Goal: Task Accomplishment & Management: Manage account settings

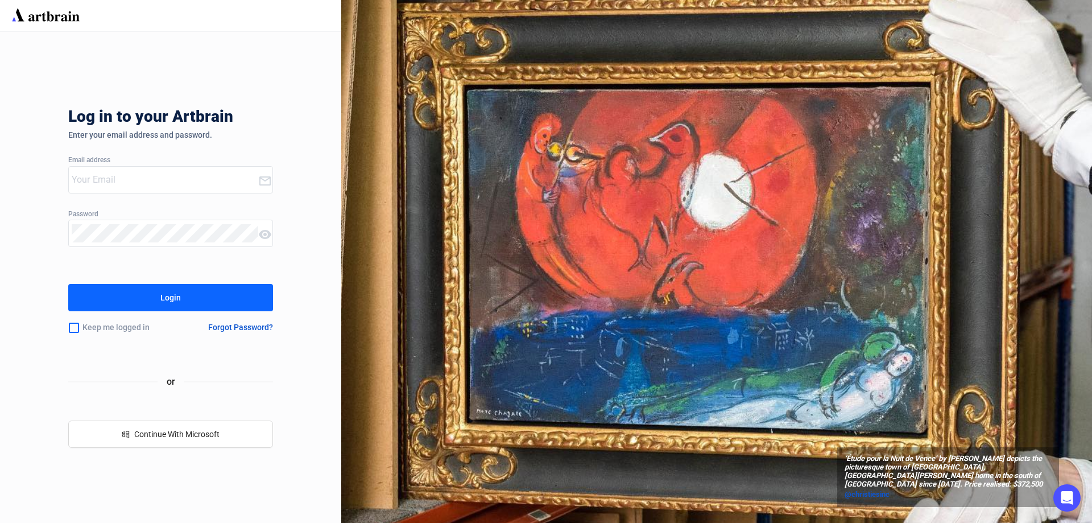
type input "[EMAIL_ADDRESS][DOMAIN_NAME]"
click at [179, 300] on div "Login" at bounding box center [170, 297] width 20 height 18
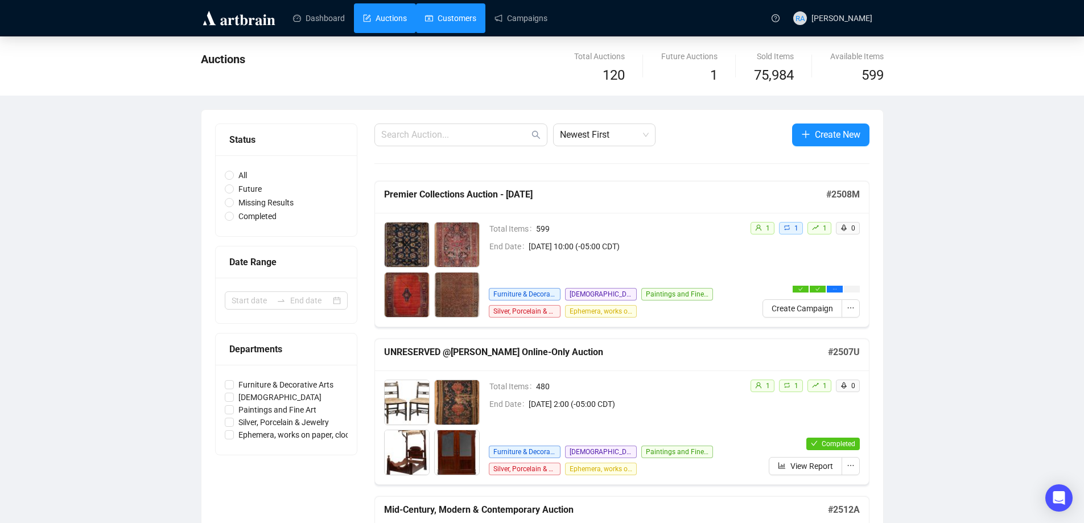
click at [459, 21] on link "Customers" at bounding box center [450, 18] width 51 height 30
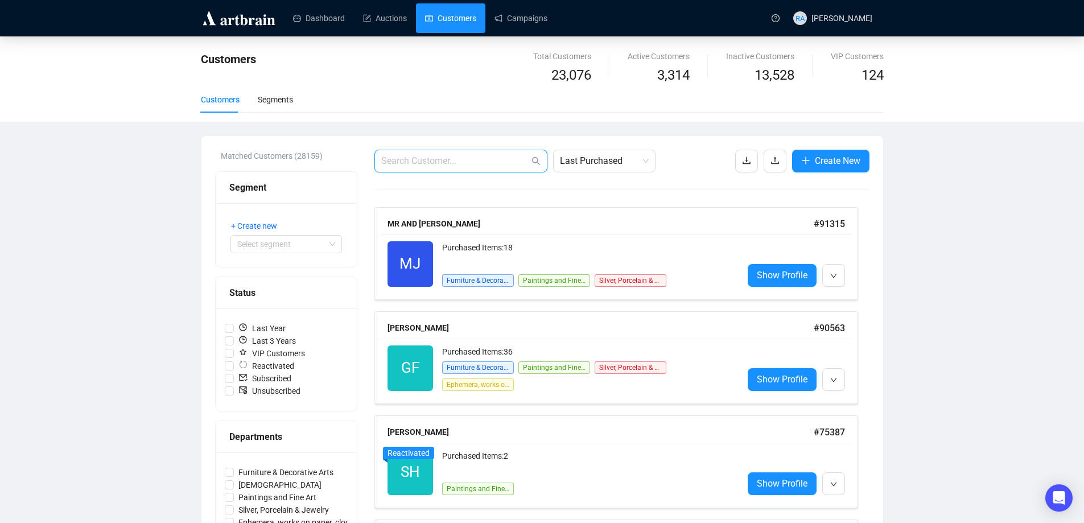
click at [476, 155] on input "text" at bounding box center [455, 161] width 148 height 14
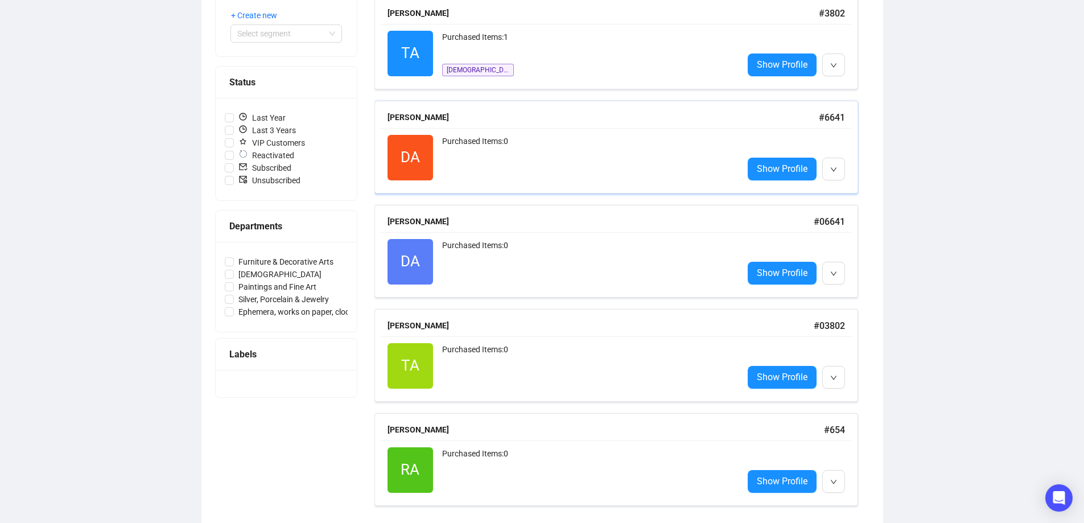
scroll to position [219, 0]
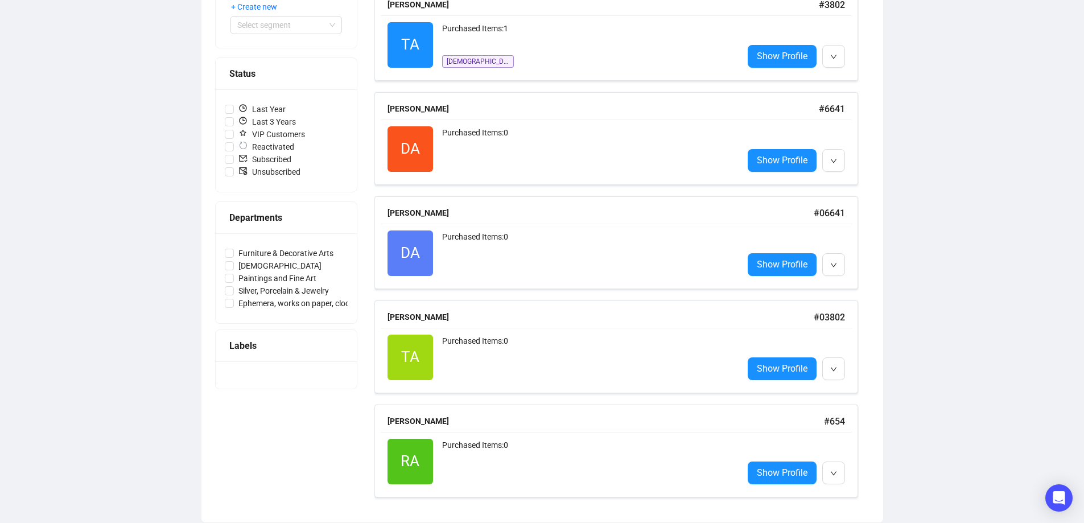
click at [957, 419] on div "Customers Total Customers 23,076 Active Customers 3,314 Inactive Customers 13,5…" at bounding box center [542, 169] width 1084 height 705
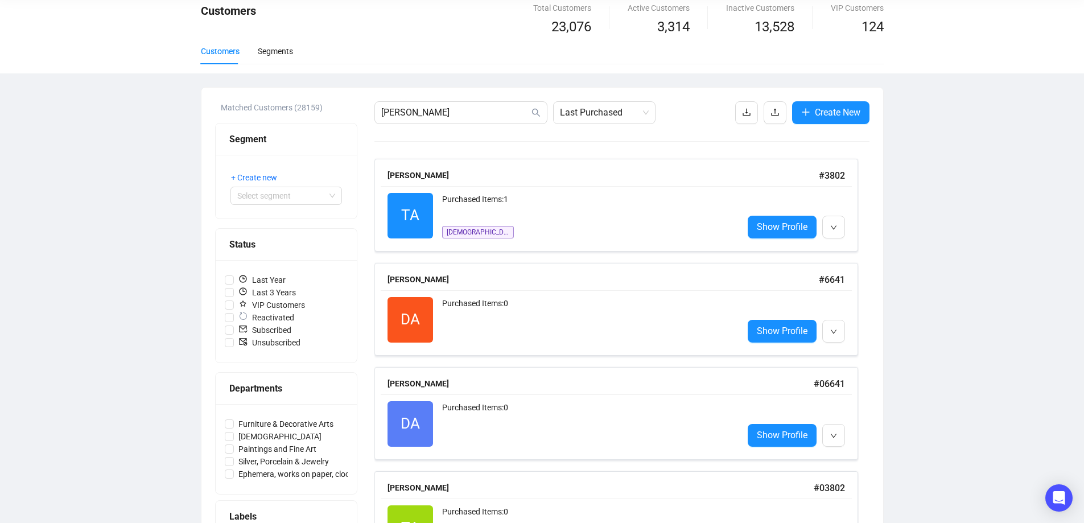
scroll to position [0, 0]
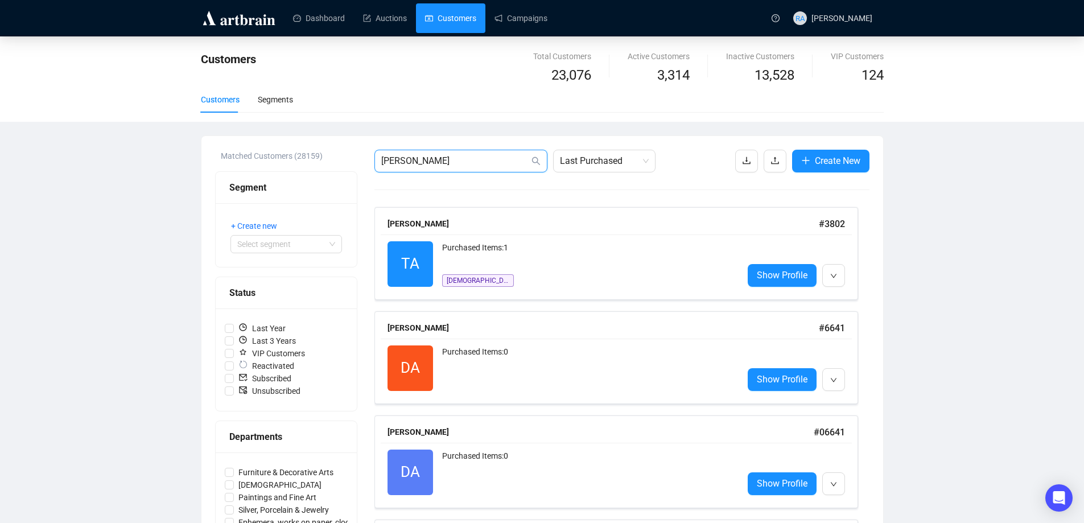
drag, startPoint x: 453, startPoint y: 158, endPoint x: 334, endPoint y: 169, distance: 119.4
click at [334, 169] on div "Matched Customers (28159) Segment + Create new Select segment Status Last Year …" at bounding box center [542, 439] width 654 height 578
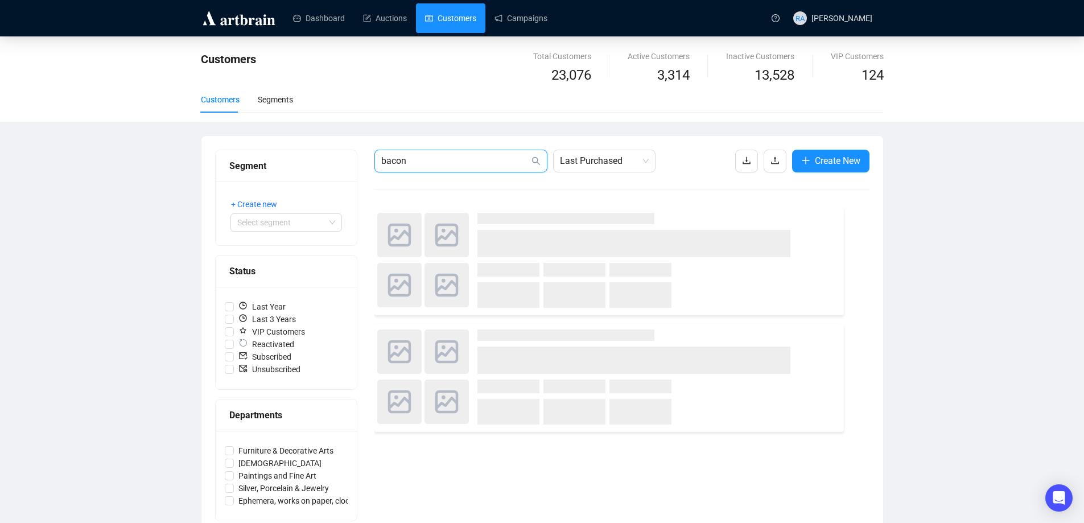
type input "bacon"
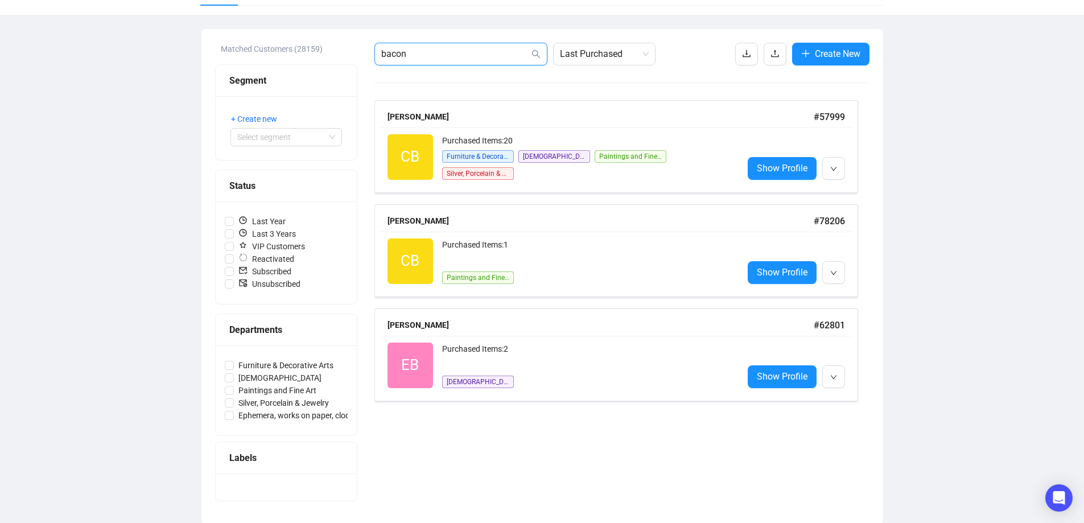
scroll to position [109, 0]
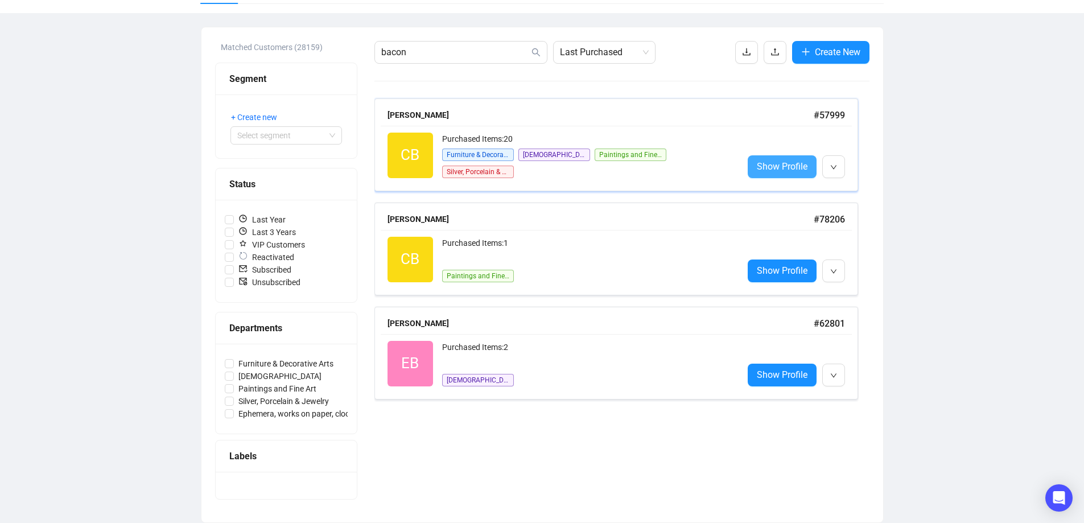
click at [786, 169] on span "Show Profile" at bounding box center [782, 166] width 51 height 14
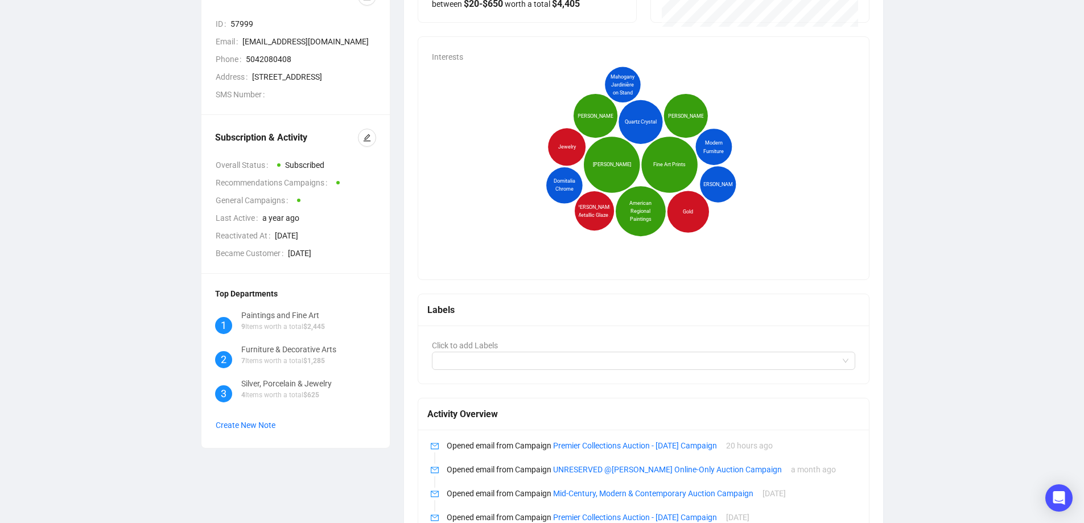
scroll to position [193, 0]
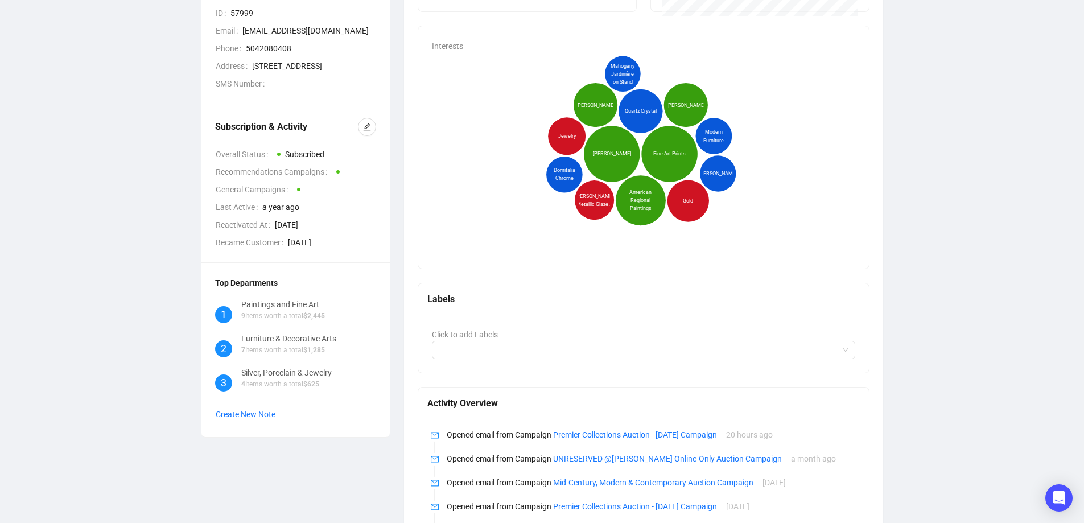
click at [982, 327] on div "CB +1 [PERSON_NAME] Recommendations Customer Info ID 57999 Email [EMAIL_ADDRESS…" at bounding box center [542, 367] width 1038 height 1010
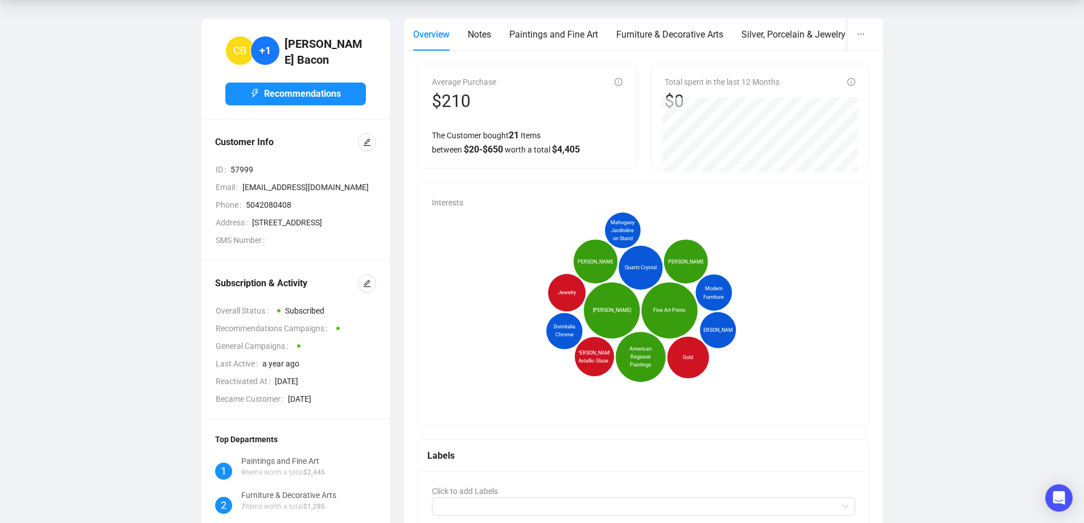
scroll to position [22, 0]
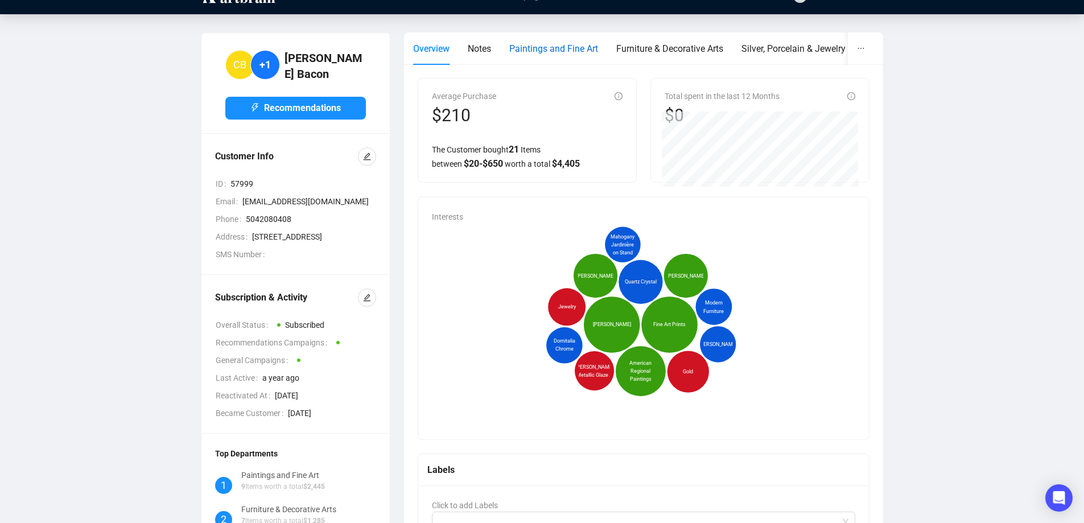
click at [563, 52] on span "Paintings and Fine Art" at bounding box center [553, 48] width 89 height 11
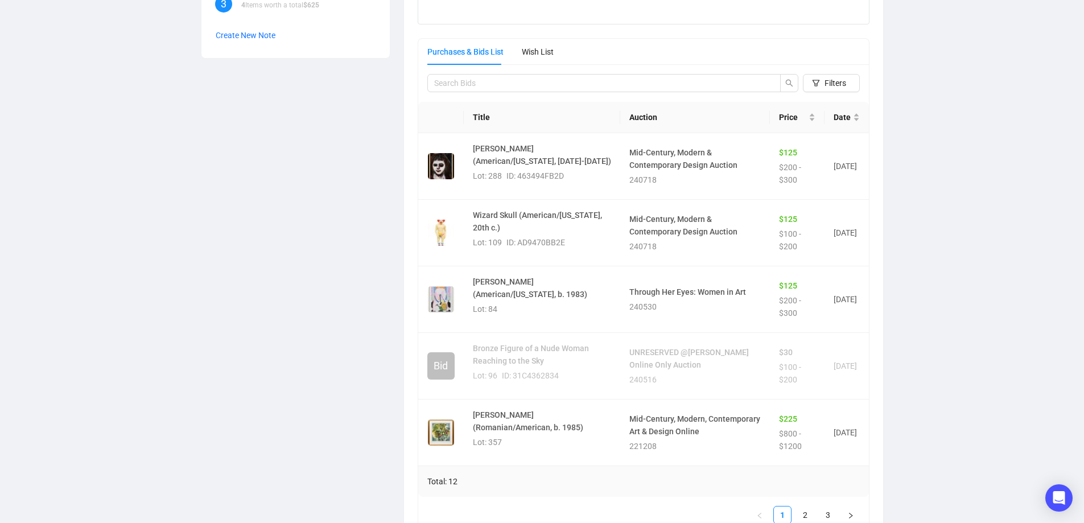
scroll to position [591, 0]
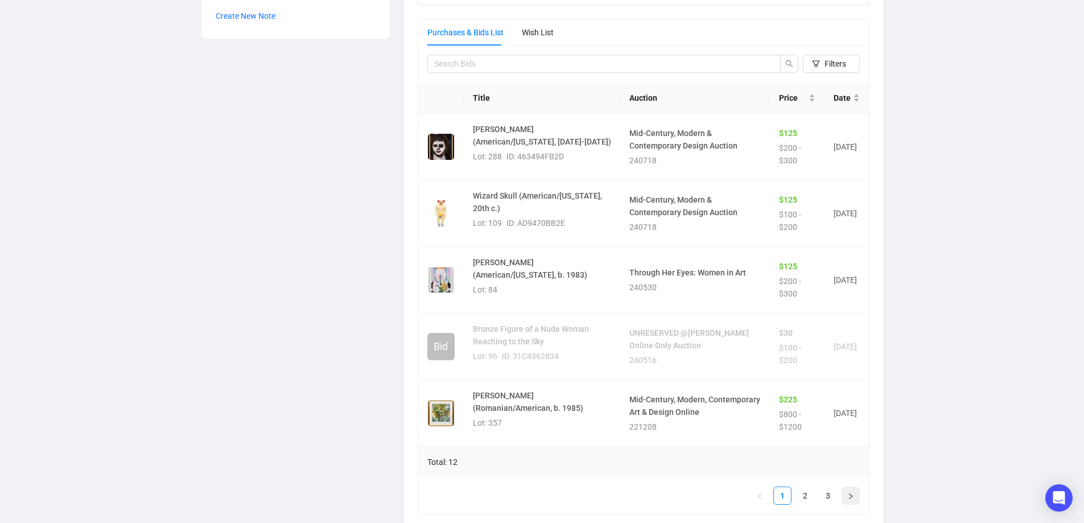
click at [853, 495] on icon "right" at bounding box center [850, 496] width 7 height 7
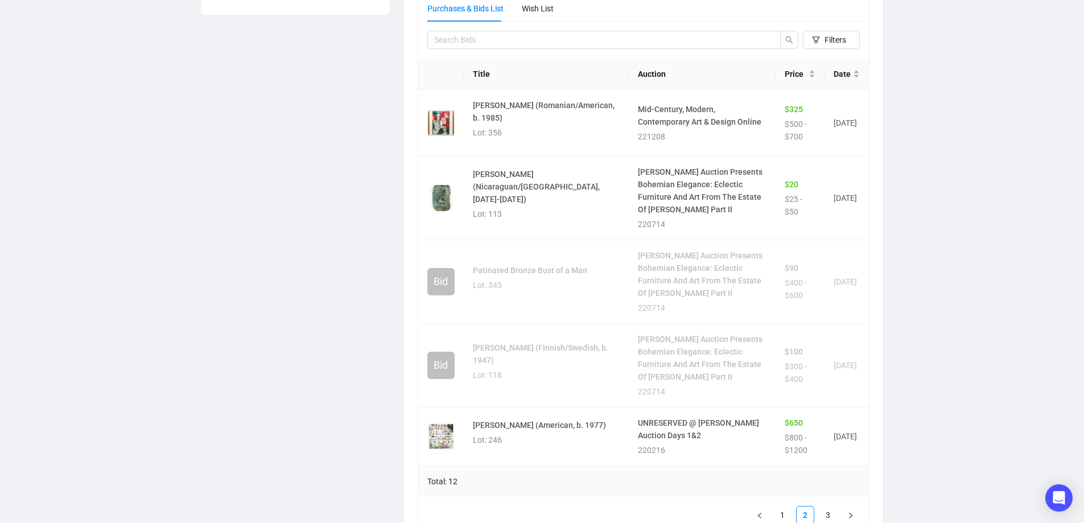
scroll to position [628, 0]
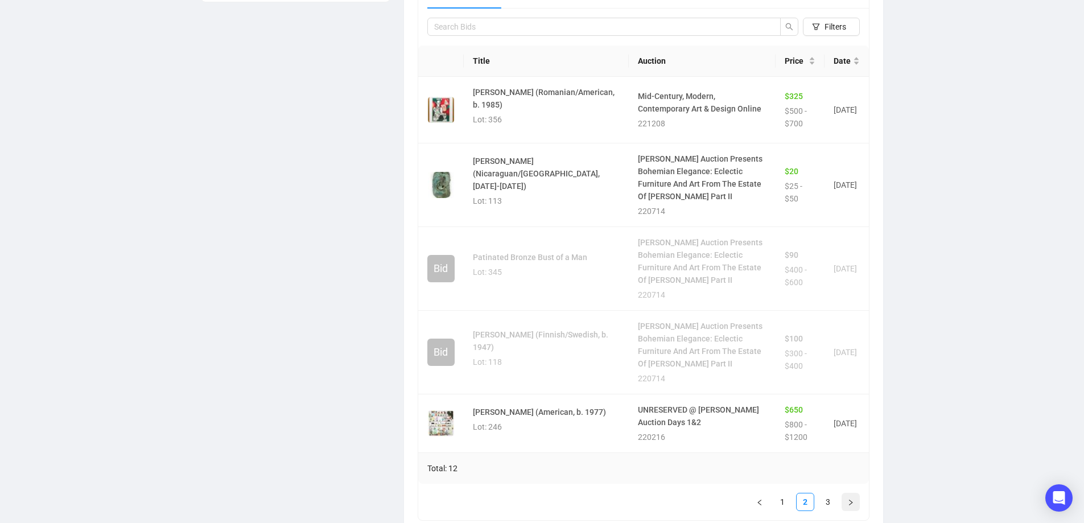
click at [853, 499] on icon "right" at bounding box center [850, 502] width 7 height 7
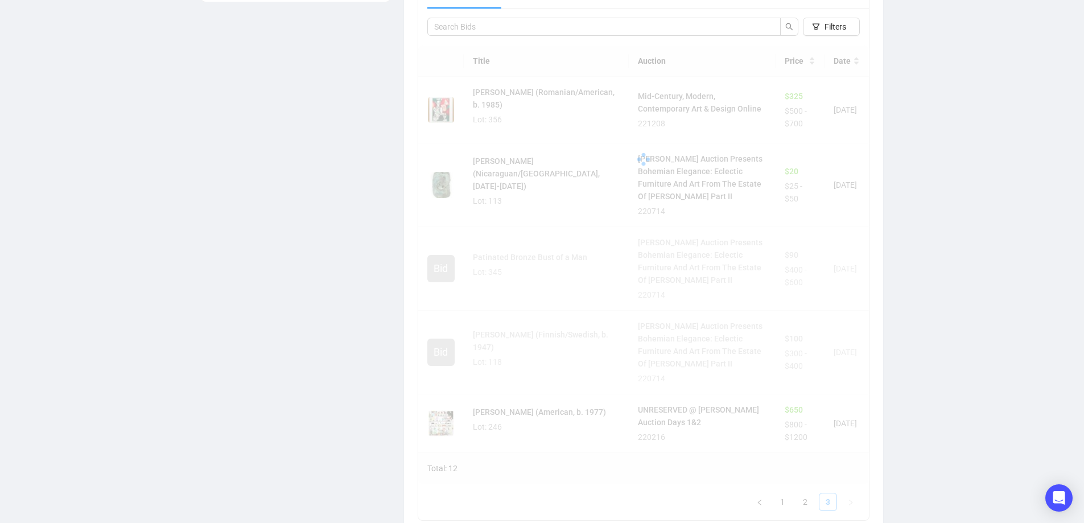
scroll to position [402, 0]
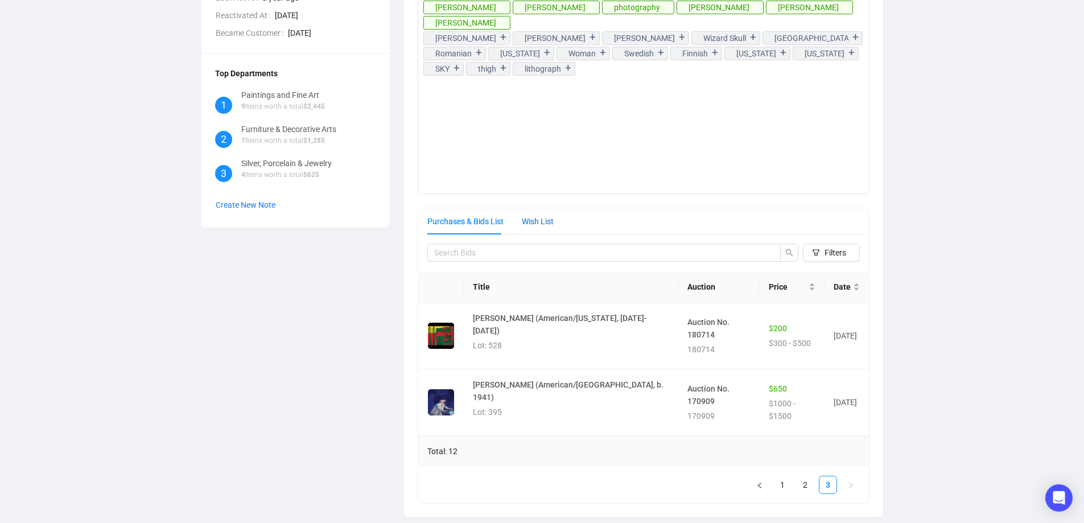
click at [532, 221] on div "Wish List" at bounding box center [538, 221] width 32 height 13
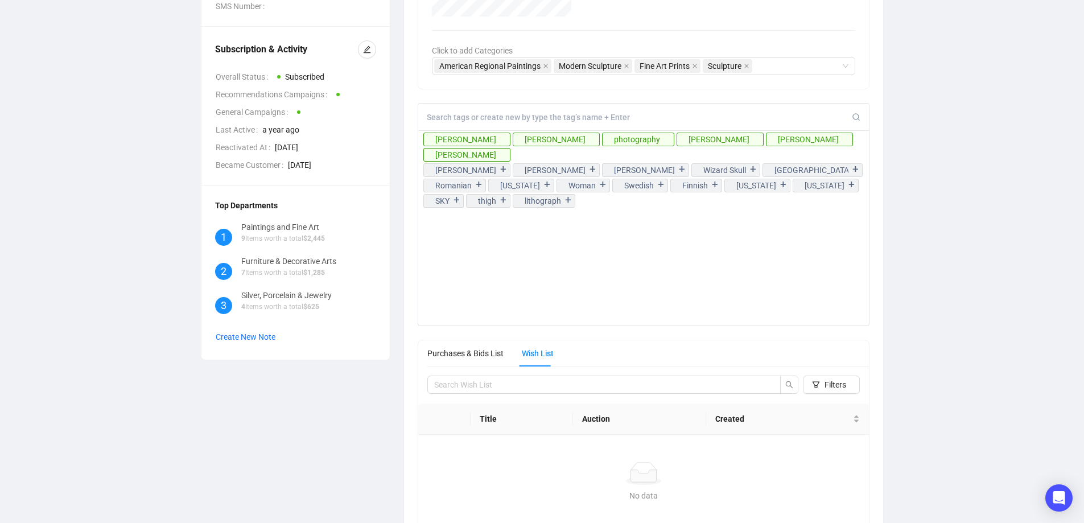
scroll to position [284, 0]
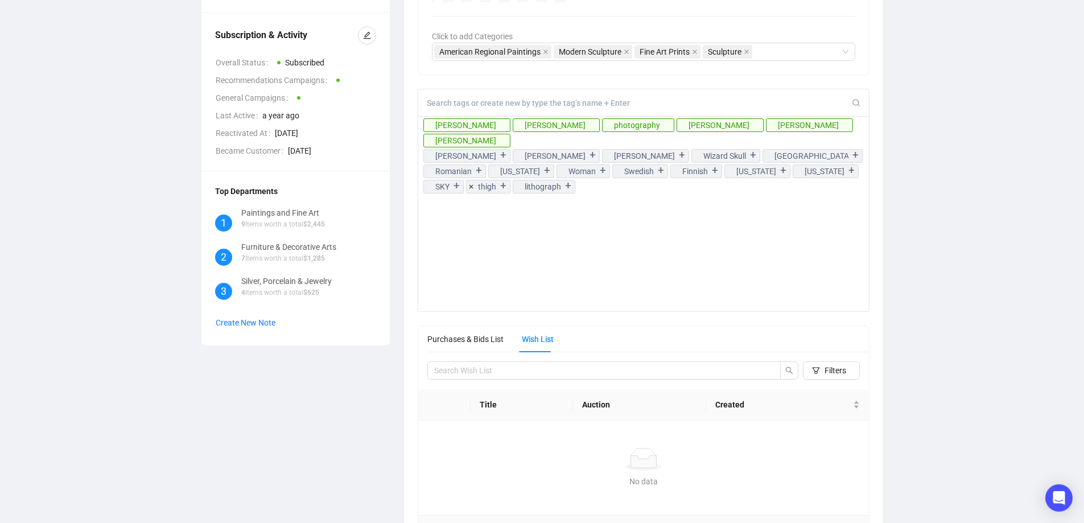
click at [503, 187] on div "+" at bounding box center [503, 185] width 13 height 11
click at [541, 172] on div "+" at bounding box center [547, 170] width 13 height 11
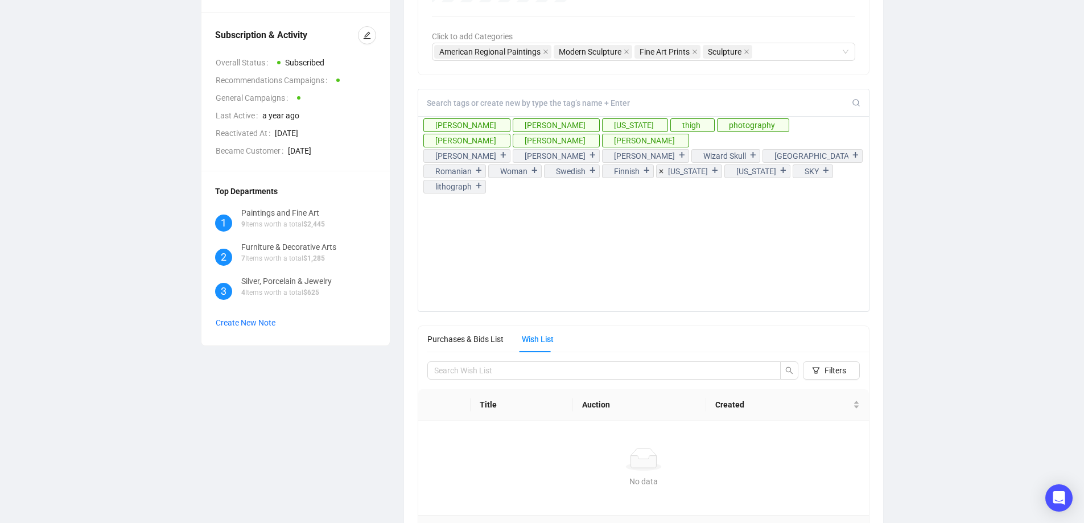
click at [709, 173] on div "+" at bounding box center [715, 170] width 13 height 11
click at [727, 171] on icon at bounding box center [729, 172] width 4 height 4
click at [694, 156] on icon at bounding box center [696, 156] width 4 height 4
click at [605, 255] on div "[PERSON_NAME] [PERSON_NAME] [US_STATE] [US_STATE] [GEOGRAPHIC_DATA] photography…" at bounding box center [644, 200] width 452 height 223
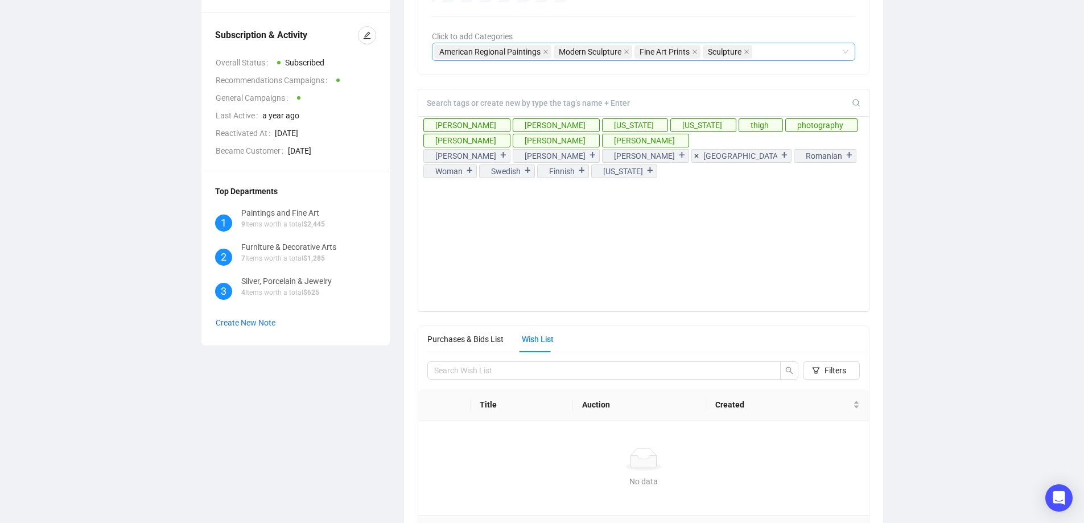
click at [772, 56] on div "American Regional Paintings Modern Sculpture Fine Art Prints Sculpture" at bounding box center [637, 52] width 407 height 16
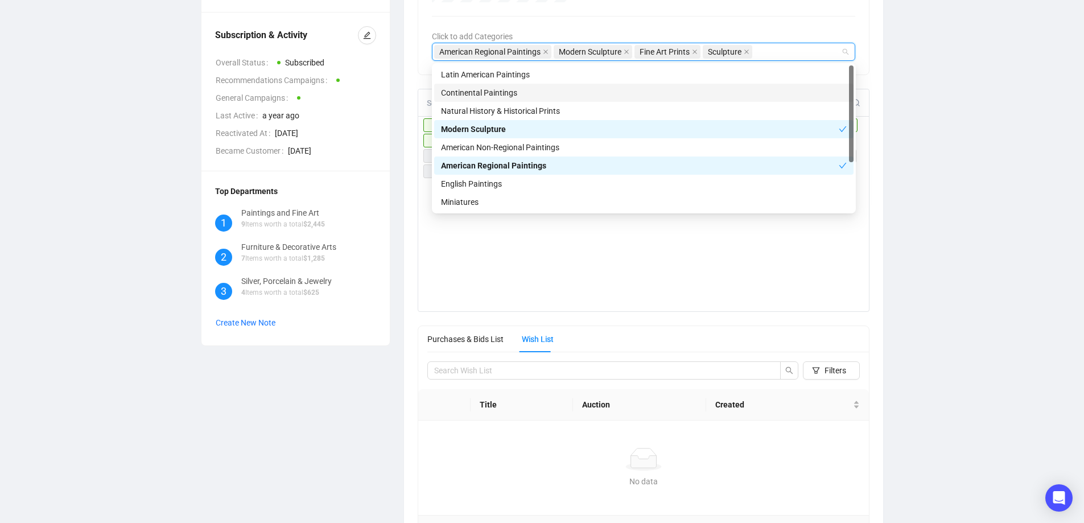
scroll to position [73, 0]
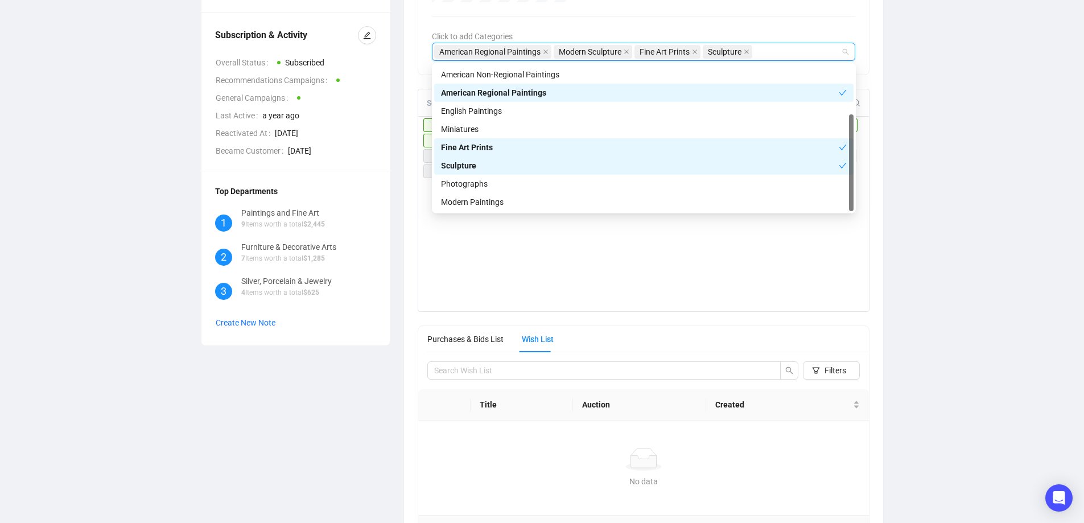
drag, startPoint x: 851, startPoint y: 144, endPoint x: 845, endPoint y: 204, distance: 60.0
click at [845, 204] on div "Modern Sculpture American Non-Regional Paintings American Regional Paintings En…" at bounding box center [643, 138] width 419 height 146
click at [465, 205] on div "Modern Paintings" at bounding box center [644, 202] width 406 height 13
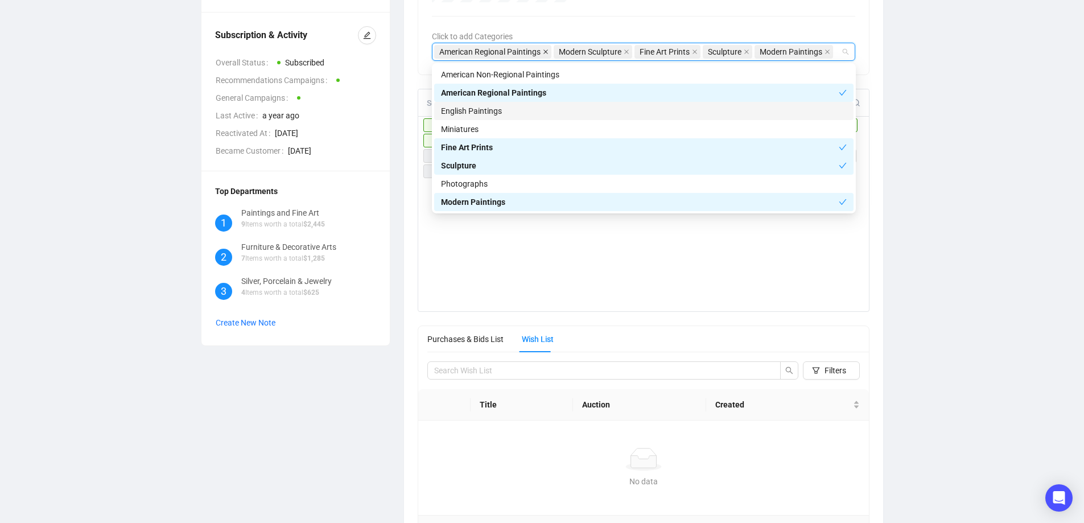
click at [544, 51] on icon "close" at bounding box center [546, 52] width 6 height 6
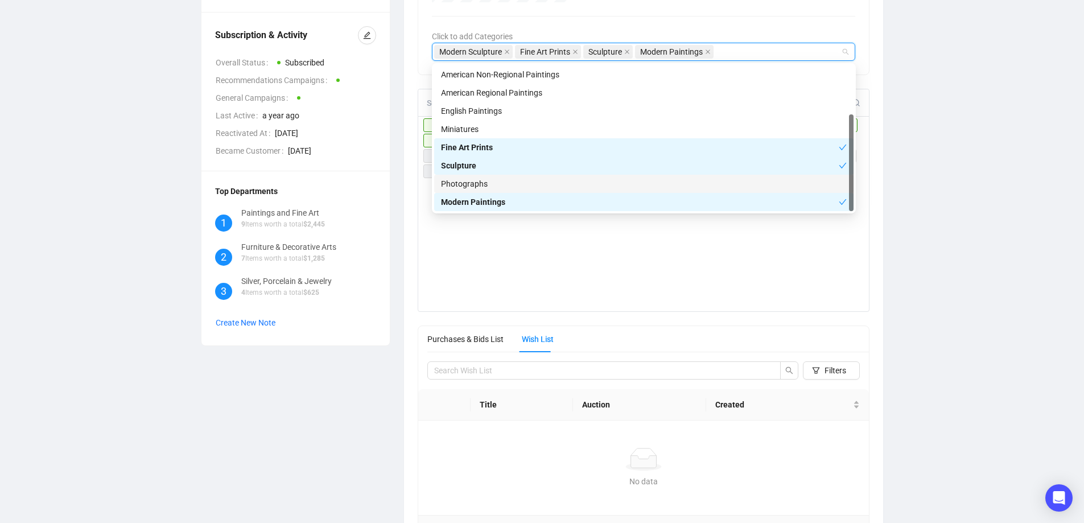
click at [549, 182] on div "Photographs" at bounding box center [644, 183] width 406 height 13
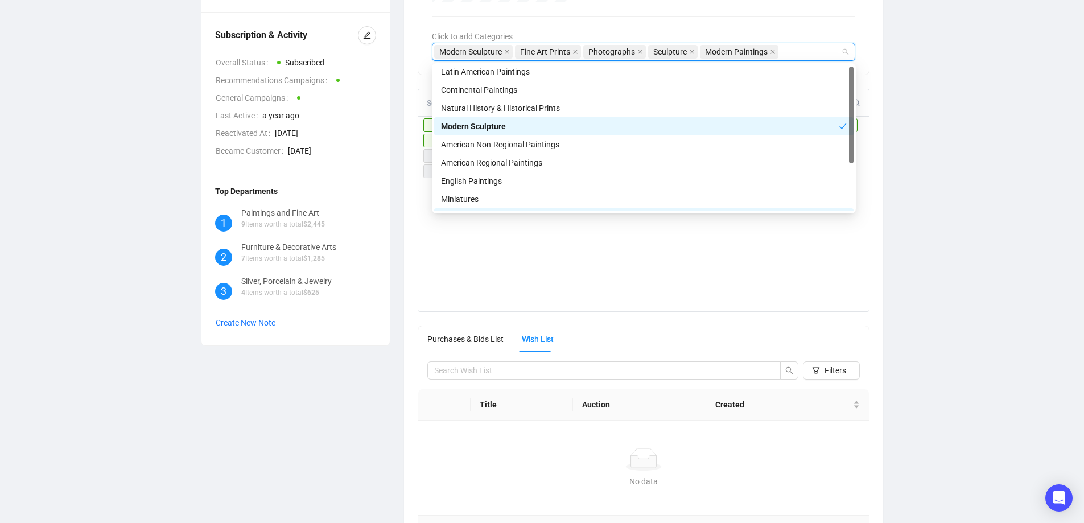
scroll to position [0, 0]
drag, startPoint x: 850, startPoint y: 171, endPoint x: 860, endPoint y: 110, distance: 61.6
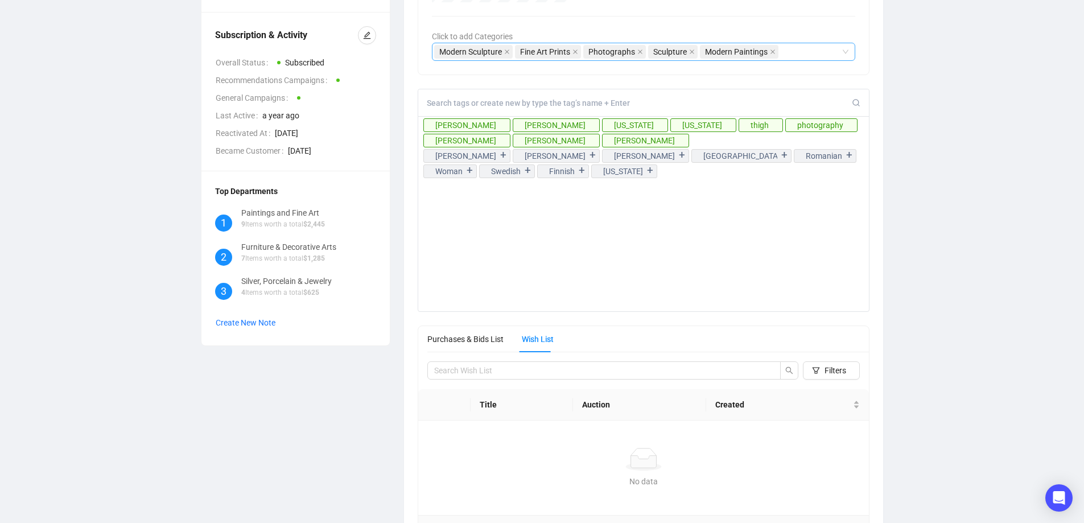
click at [530, 273] on div "[PERSON_NAME] [PERSON_NAME] [US_STATE] [US_STATE] [GEOGRAPHIC_DATA] photography…" at bounding box center [644, 200] width 452 height 223
click at [970, 324] on div "CB +1 [PERSON_NAME] Recommendations Customer Info ID 57999 Email [EMAIL_ADDRESS…" at bounding box center [542, 165] width 1038 height 790
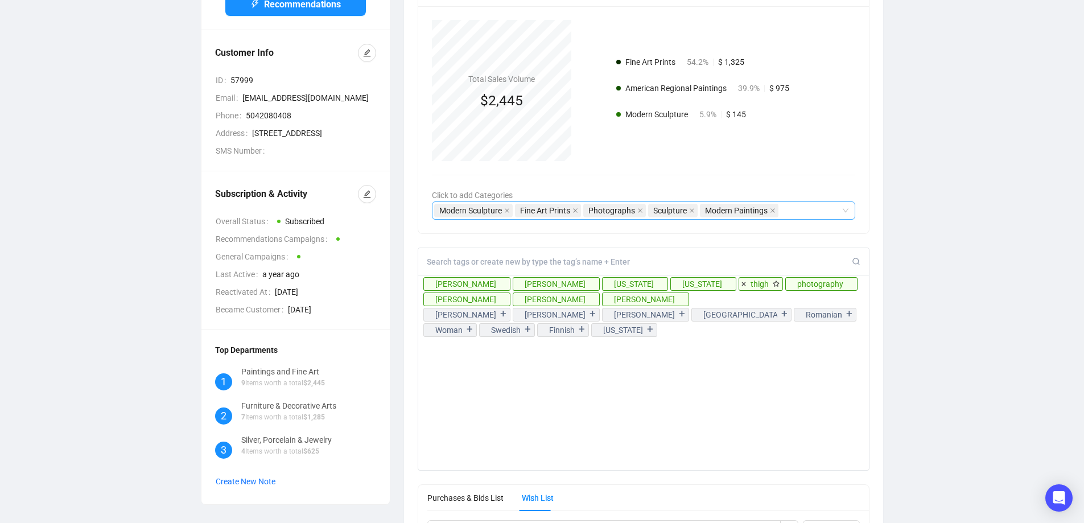
scroll to position [114, 0]
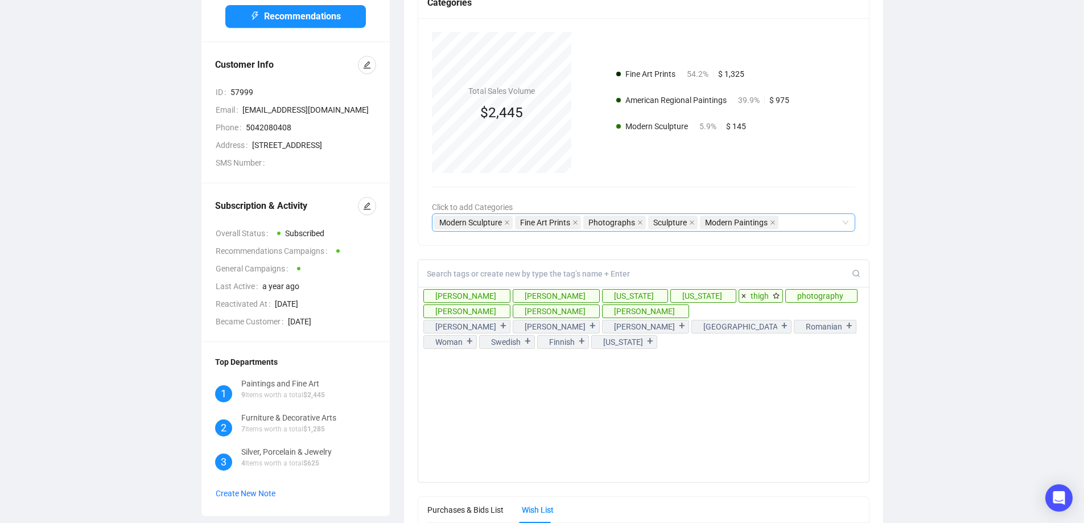
click at [816, 226] on div "Modern Sculpture Fine Art Prints Photographs Sculpture Modern Paintings" at bounding box center [637, 222] width 407 height 16
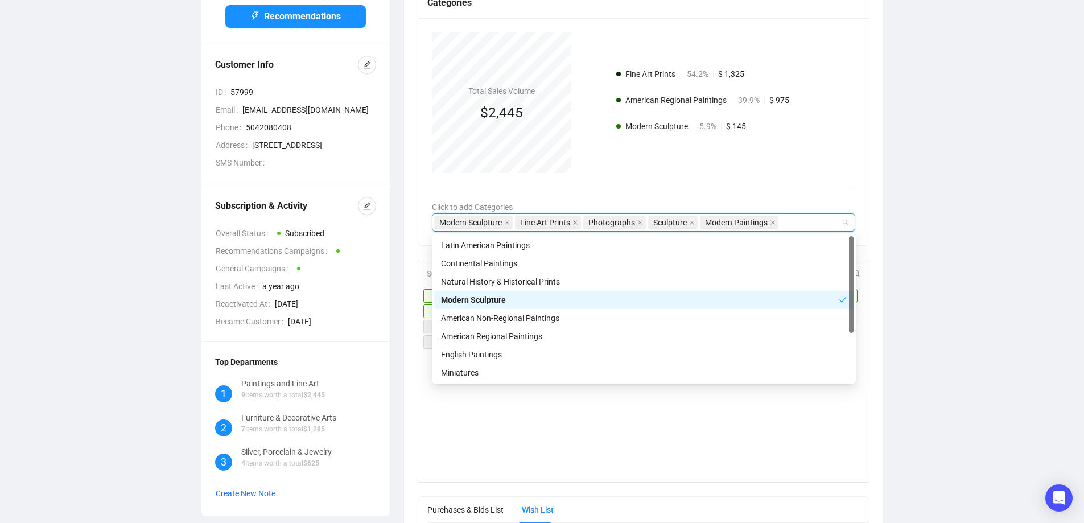
scroll to position [73, 0]
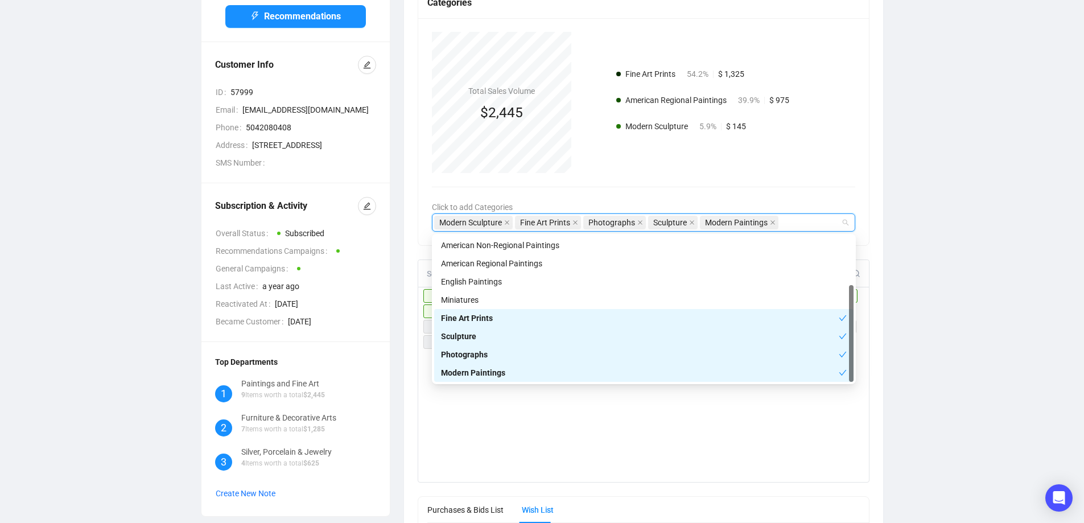
drag, startPoint x: 849, startPoint y: 304, endPoint x: 852, endPoint y: 390, distance: 85.4
click at [852, 390] on body "Dashboard Auctions Customers Campaigns RA [PERSON_NAME] CB +1 [PERSON_NAME] Rec…" at bounding box center [542, 147] width 1084 height 523
click at [1041, 435] on div "CB +1 [PERSON_NAME] Recommendations Customer Info ID 57999 Email [EMAIL_ADDRESS…" at bounding box center [542, 336] width 1038 height 790
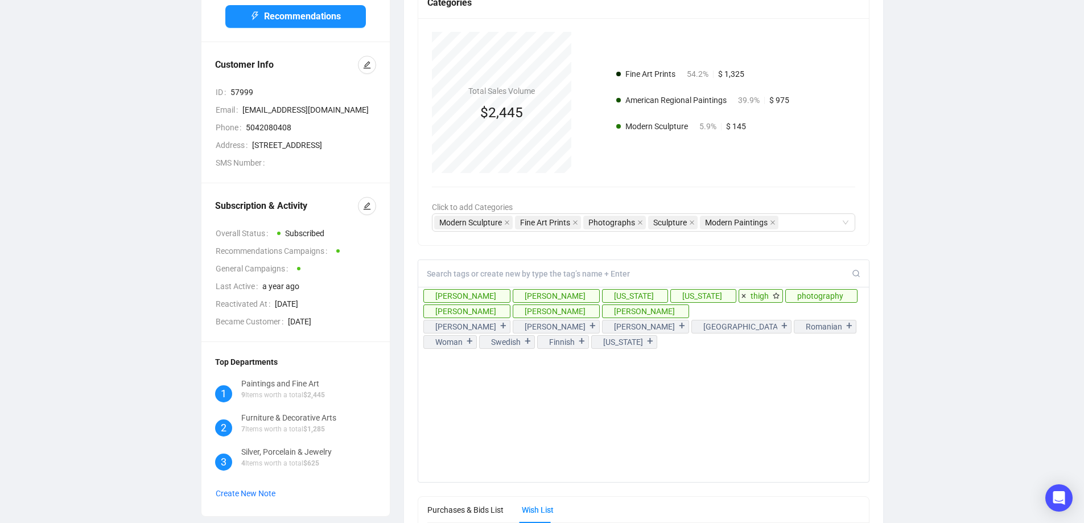
click at [730, 440] on div "[PERSON_NAME] [PERSON_NAME] [US_STATE] [US_STATE] [GEOGRAPHIC_DATA] photography…" at bounding box center [644, 370] width 452 height 223
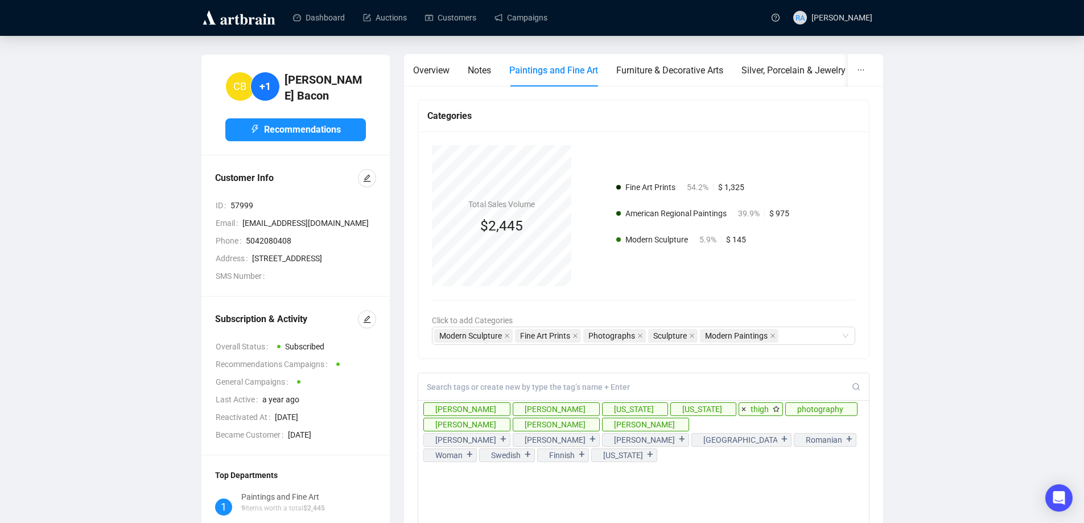
scroll to position [0, 0]
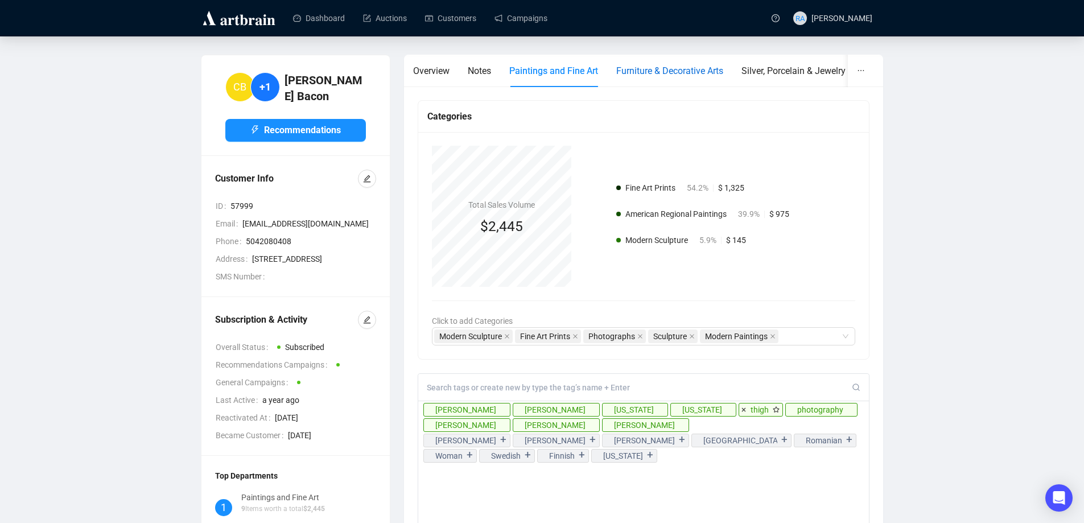
click at [684, 75] on span "Furniture & Decorative Arts" at bounding box center [669, 70] width 107 height 11
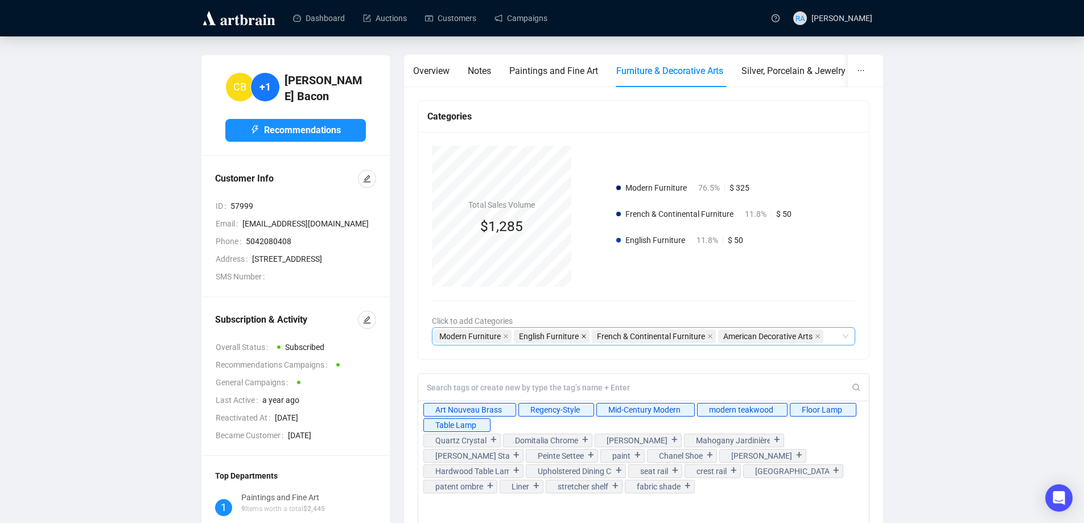
click at [583, 337] on icon "close" at bounding box center [584, 336] width 6 height 6
click at [633, 336] on icon "close" at bounding box center [632, 336] width 5 height 5
click at [428, 410] on icon at bounding box center [428, 410] width 4 height 4
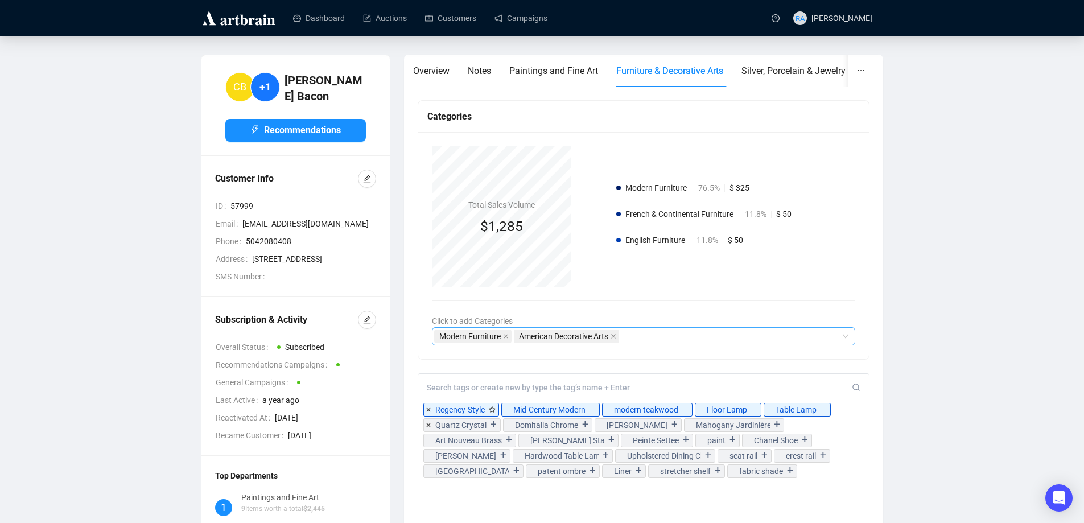
click at [428, 408] on icon at bounding box center [428, 409] width 9 height 9
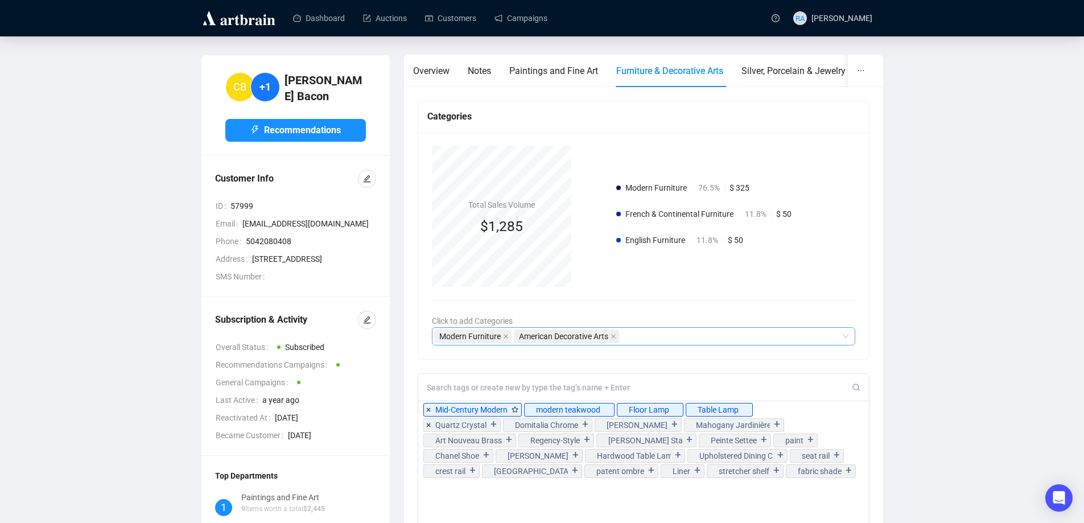
click at [428, 427] on icon at bounding box center [428, 424] width 9 height 9
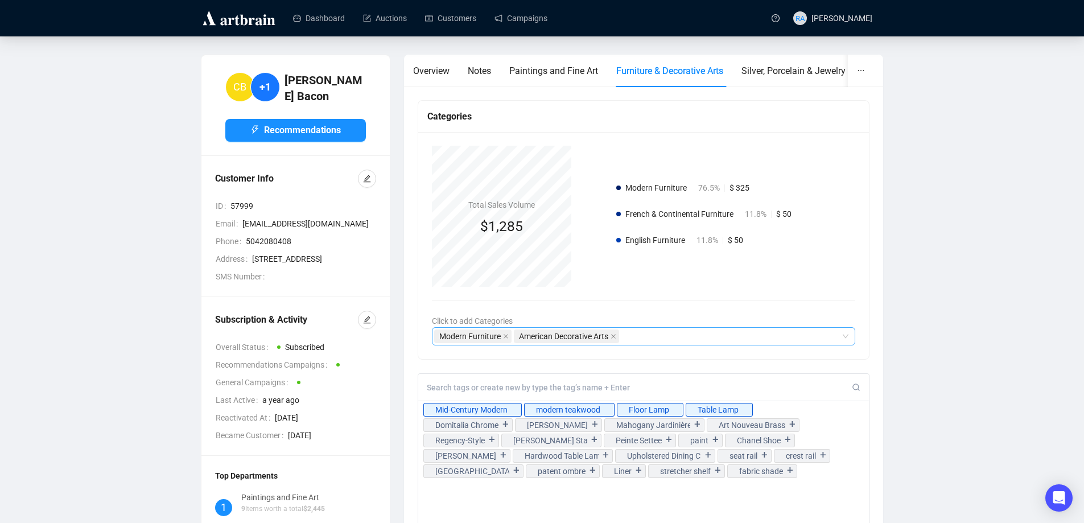
click at [848, 338] on div "Modern Furniture American Decorative Arts" at bounding box center [644, 336] width 424 height 18
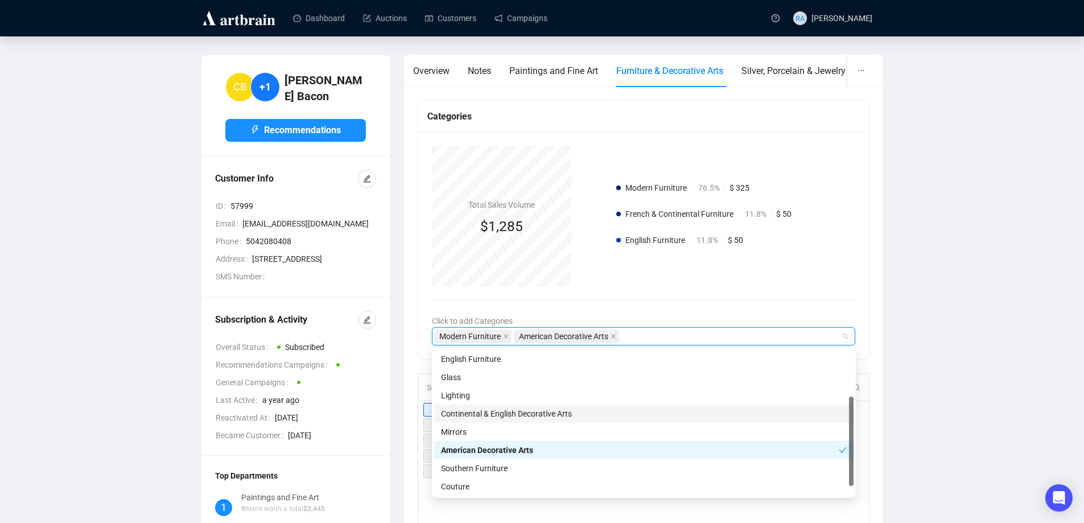
scroll to position [91, 0]
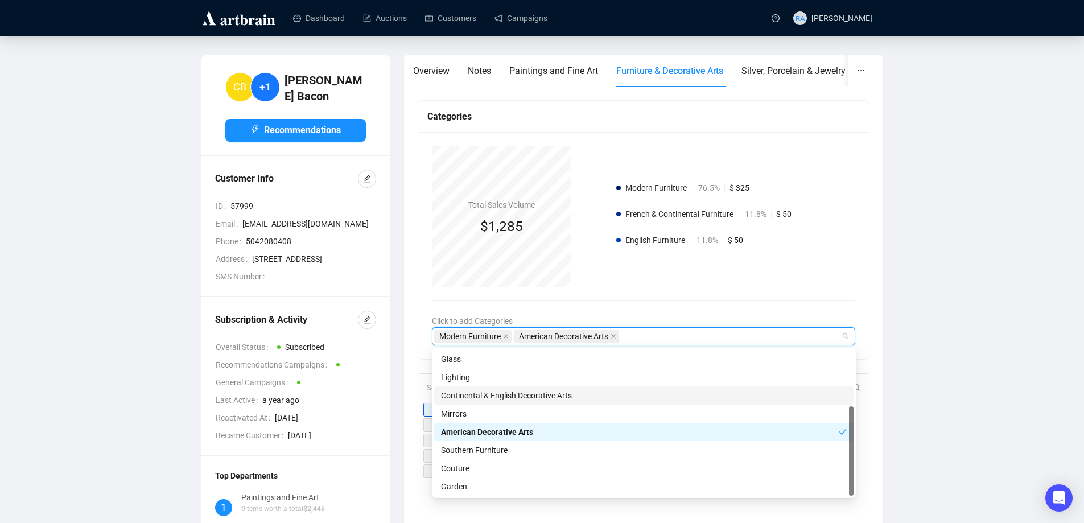
drag, startPoint x: 850, startPoint y: 416, endPoint x: 852, endPoint y: 447, distance: 30.8
click at [852, 447] on div at bounding box center [851, 450] width 5 height 89
click at [460, 466] on div "Couture" at bounding box center [644, 468] width 406 height 13
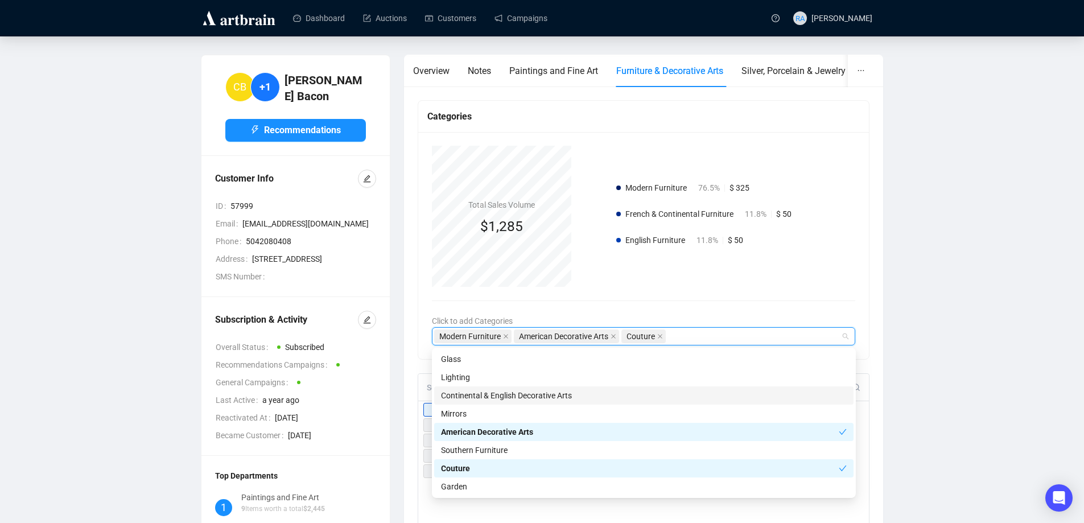
drag, startPoint x: 848, startPoint y: 432, endPoint x: 854, endPoint y: 363, distance: 68.5
click at [854, 363] on div "5fb17c21221e170013000df4 5fb17c21221e170013000dee 5fb17c21221e170013000df7 Engl…" at bounding box center [644, 423] width 424 height 150
click at [512, 376] on div "Lighting" at bounding box center [644, 377] width 406 height 13
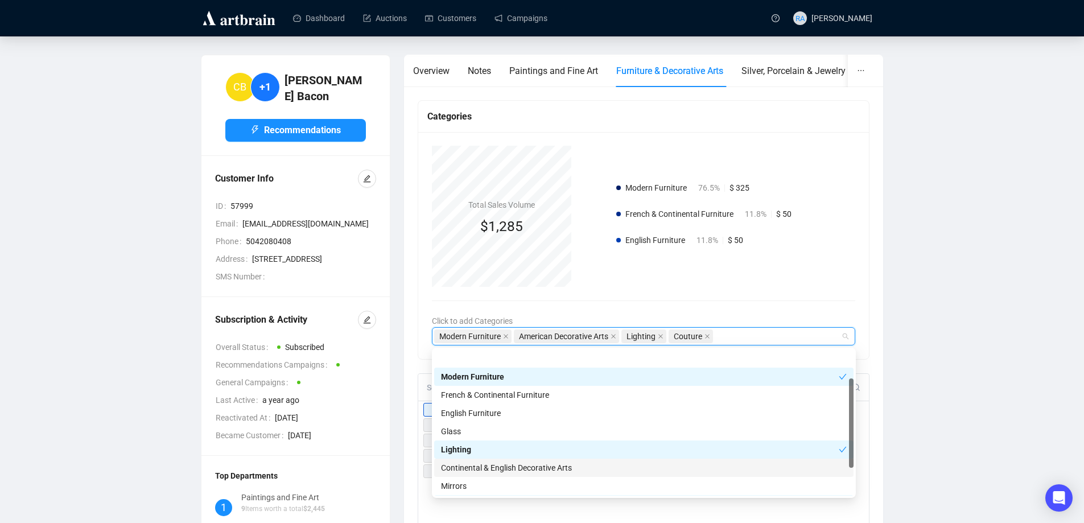
scroll to position [0, 0]
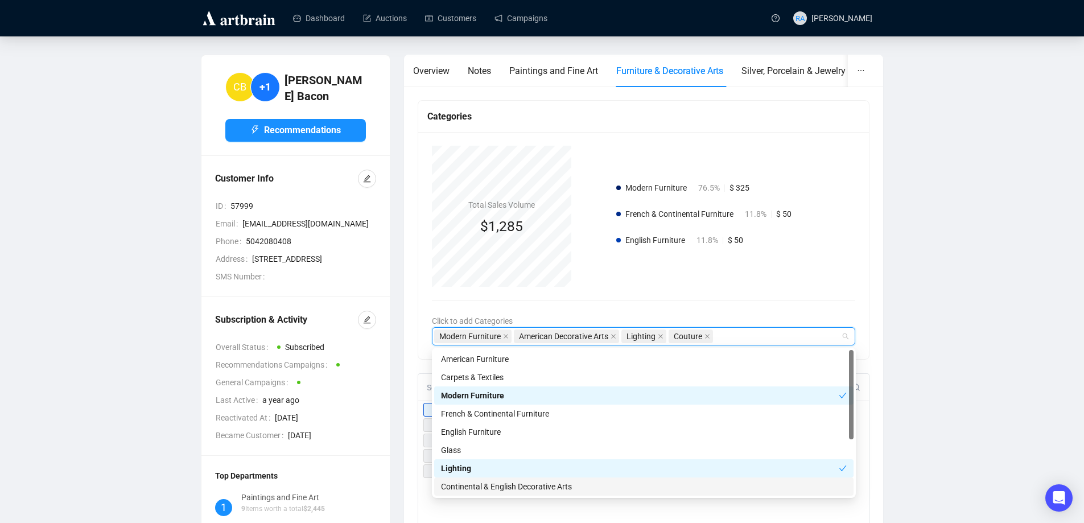
drag, startPoint x: 852, startPoint y: 461, endPoint x: 852, endPoint y: 382, distance: 79.1
click at [852, 382] on div at bounding box center [851, 394] width 5 height 89
click at [506, 378] on div "Carpets & Textiles" at bounding box center [644, 377] width 406 height 13
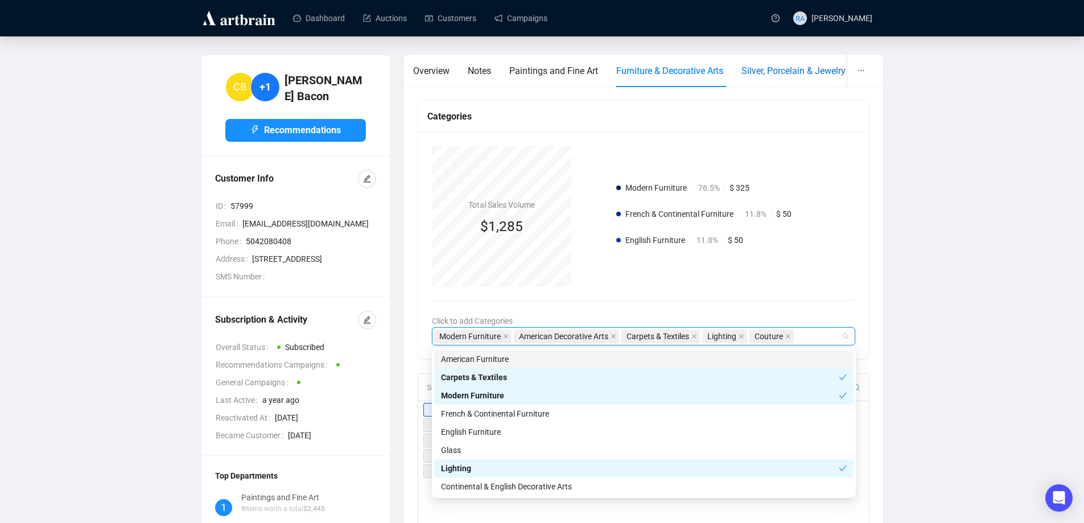
click at [783, 72] on span "Silver, Porcelain & Jewelry" at bounding box center [793, 70] width 104 height 11
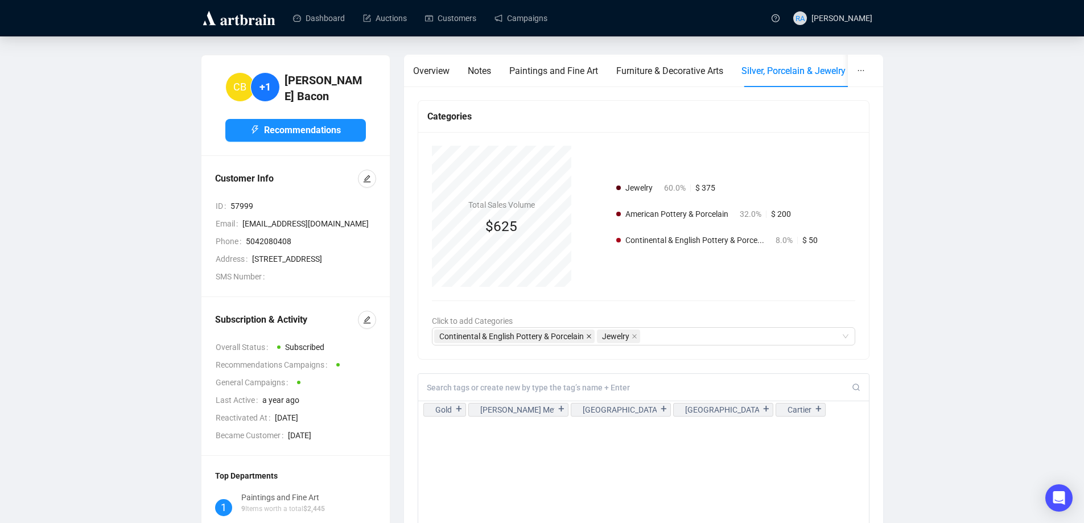
click at [588, 337] on icon "close" at bounding box center [589, 336] width 6 height 6
click at [845, 334] on div "Jewelry" at bounding box center [644, 336] width 424 height 18
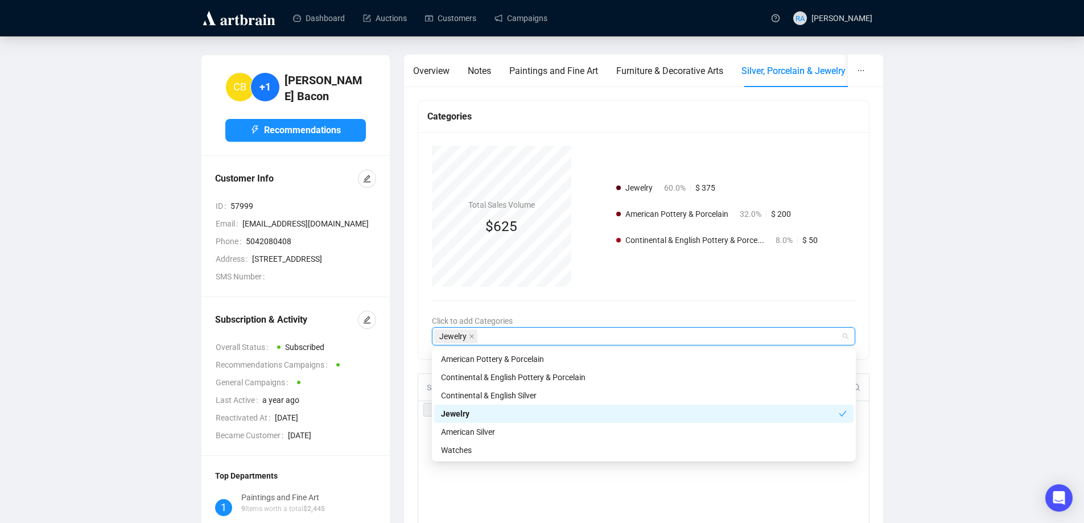
click at [808, 414] on div "Jewelry" at bounding box center [640, 413] width 398 height 13
click at [808, 414] on div "Jewelry" at bounding box center [644, 413] width 406 height 13
click at [876, 271] on div "Categories Total Sales Volume $625 Jewelry 60.0% $ 375 American Pottery & Porce…" at bounding box center [644, 465] width 480 height 758
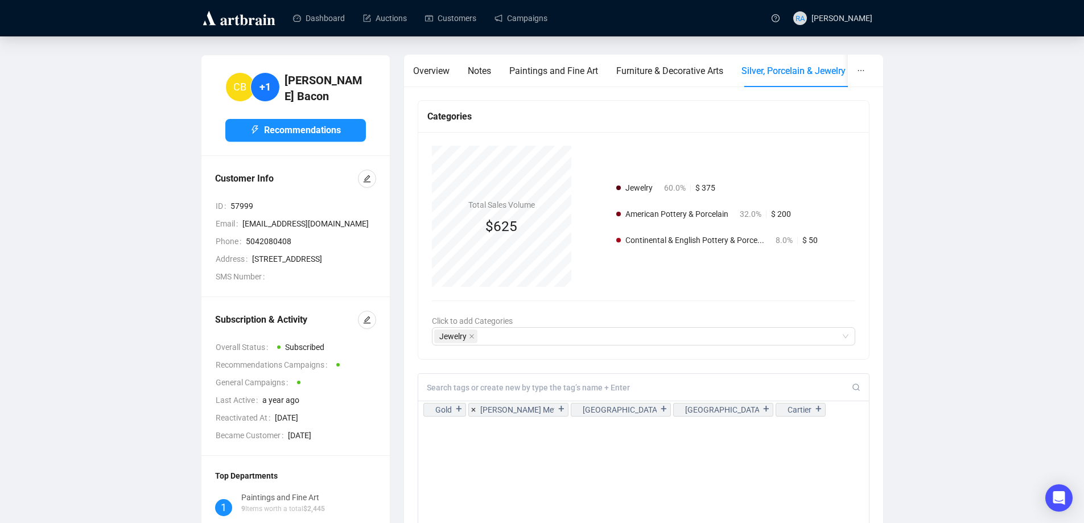
click at [472, 410] on icon at bounding box center [473, 409] width 9 height 9
click at [482, 454] on div "Gold + [GEOGRAPHIC_DATA] + [GEOGRAPHIC_DATA] + Cartier +" at bounding box center [644, 484] width 452 height 223
click at [692, 240] on span "Continental & English Pottery & Porce..." at bounding box center [694, 239] width 139 height 9
click at [672, 214] on span "American Pottery & Porcelain" at bounding box center [676, 213] width 103 height 9
click at [638, 189] on span "Jewelry" at bounding box center [638, 187] width 27 height 9
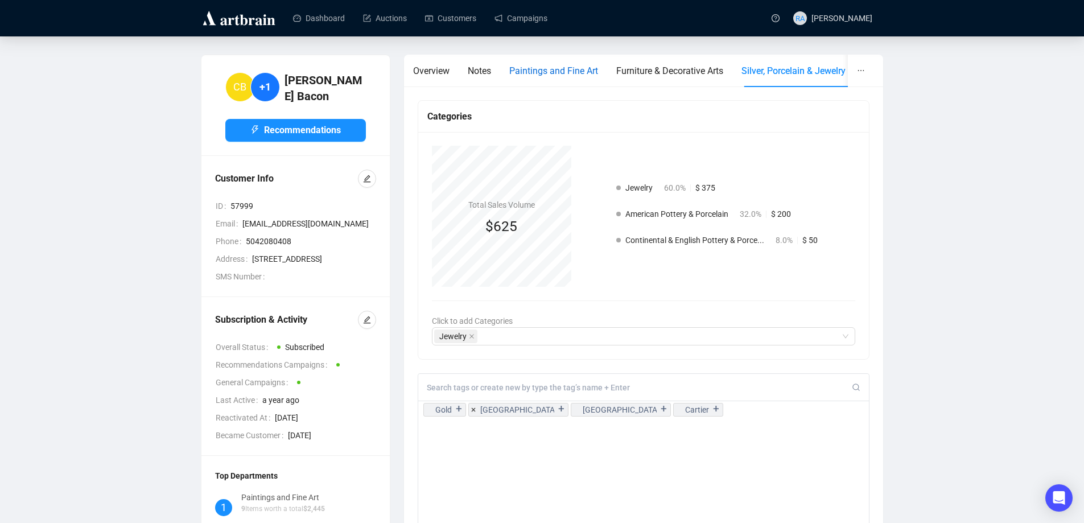
click at [560, 68] on span "Paintings and Fine Art" at bounding box center [553, 70] width 89 height 11
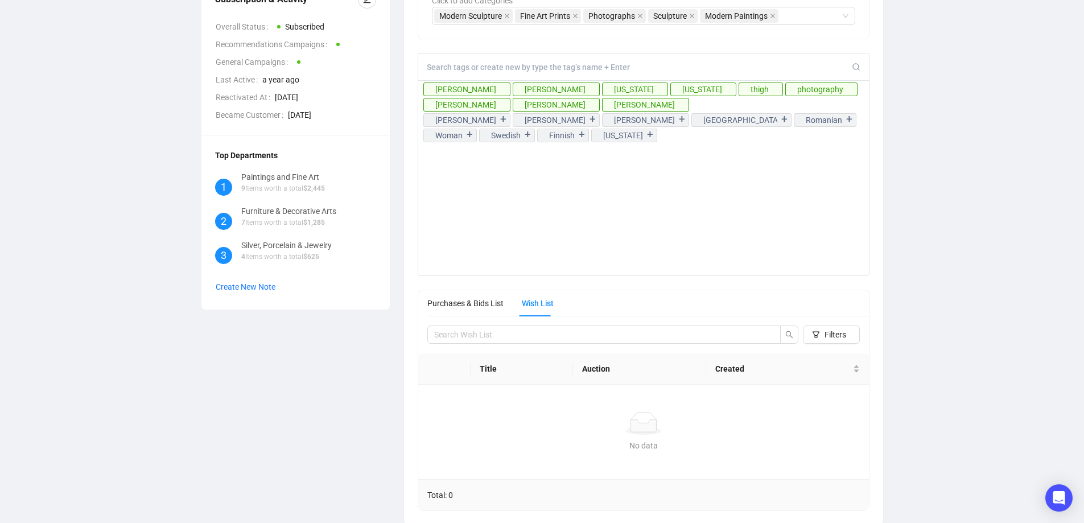
scroll to position [340, 0]
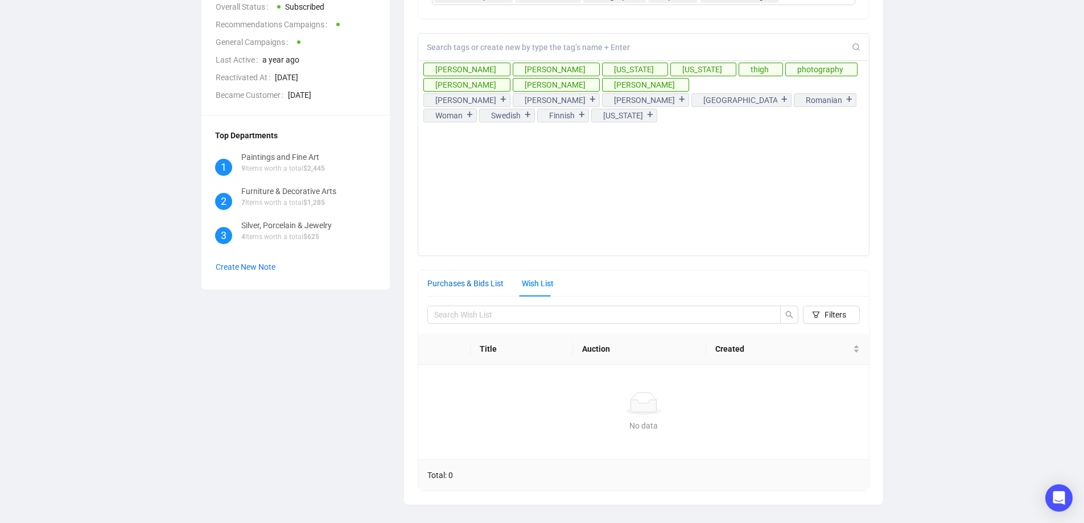
click at [473, 288] on div "Purchases & Bids List" at bounding box center [465, 283] width 76 height 13
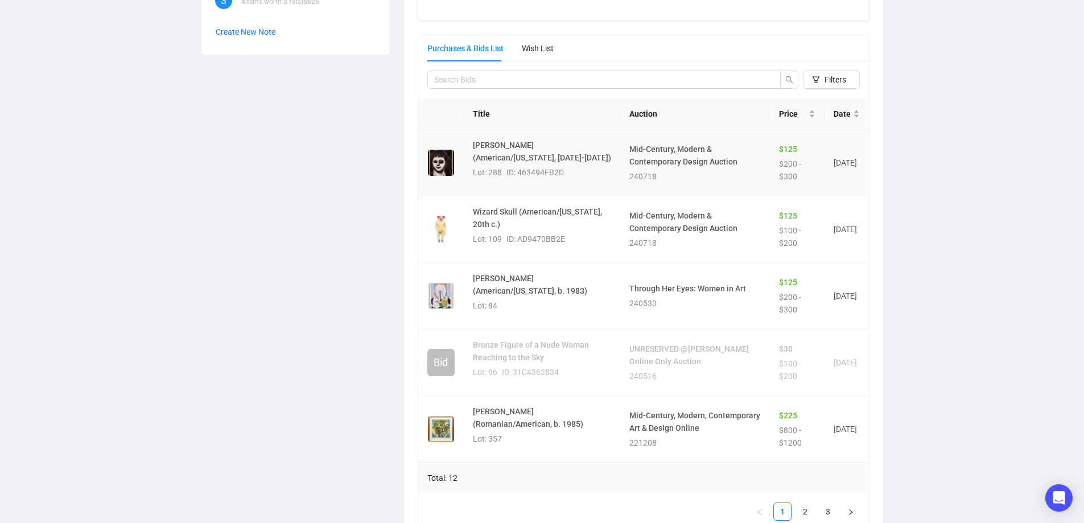
scroll to position [614, 0]
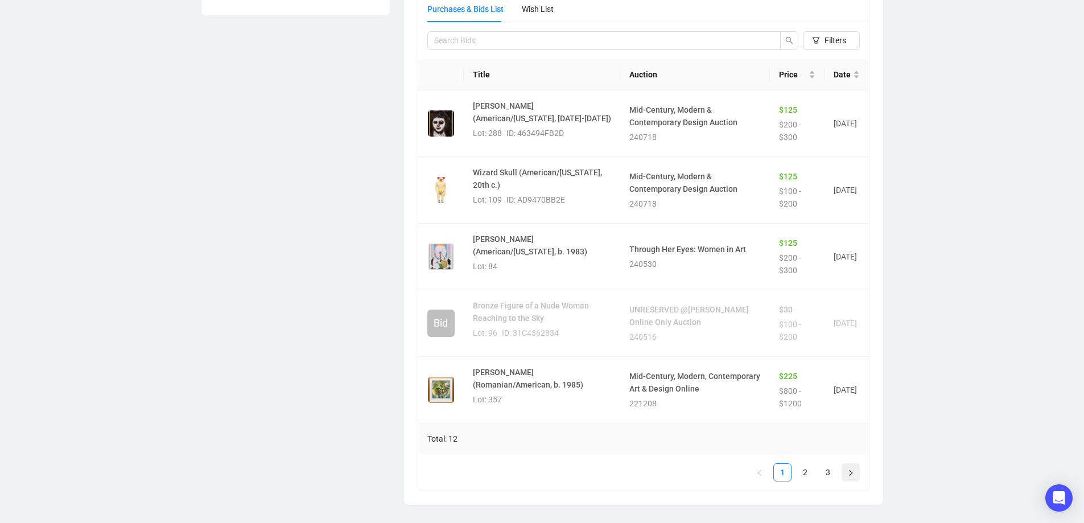
click at [853, 474] on icon "right" at bounding box center [850, 472] width 7 height 7
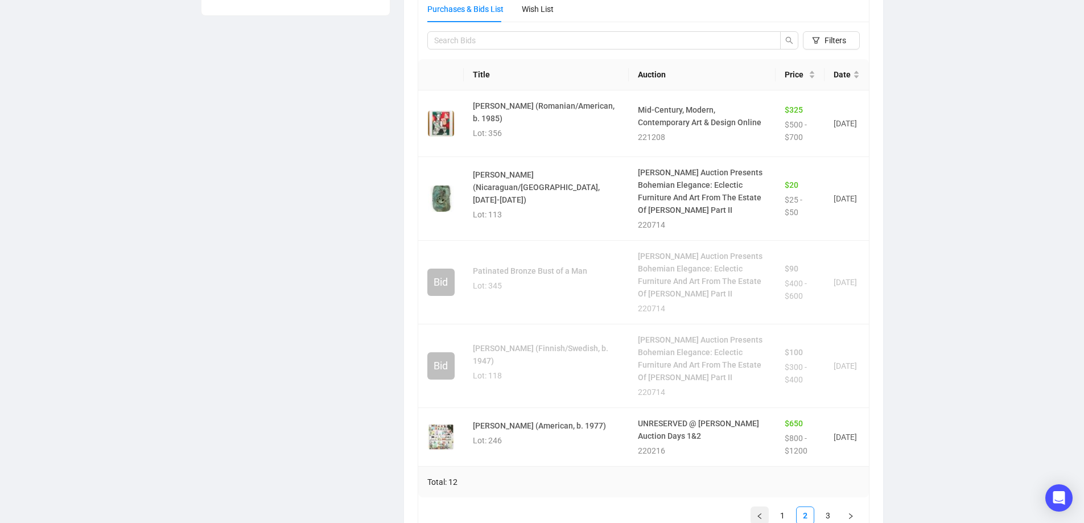
click at [760, 513] on icon "left" at bounding box center [759, 516] width 3 height 6
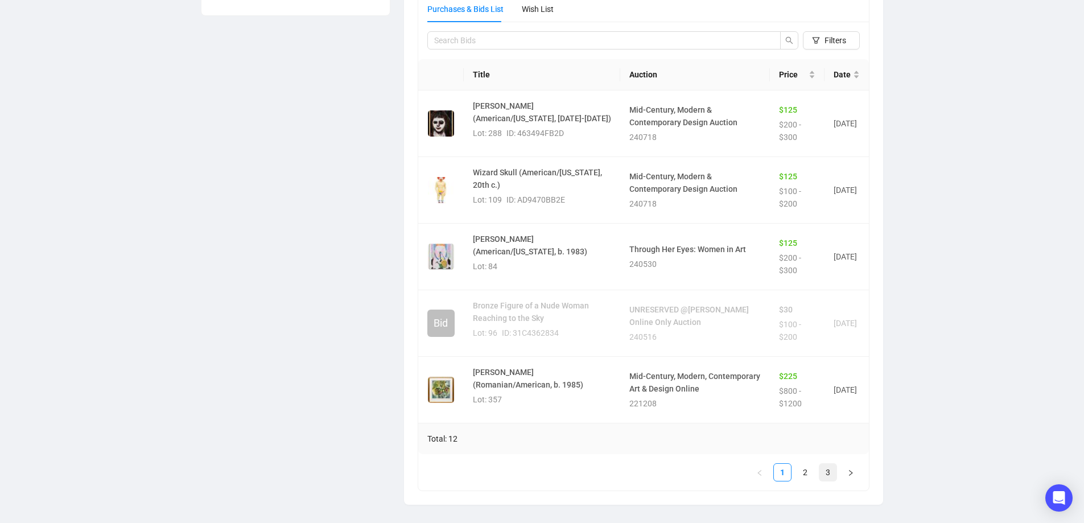
click at [829, 474] on link "3" at bounding box center [827, 472] width 17 height 17
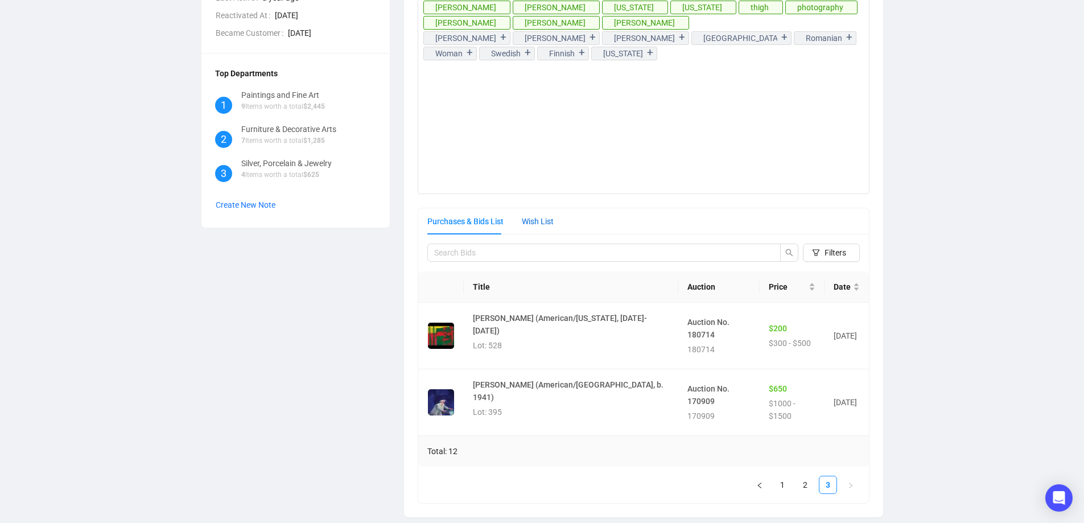
click at [538, 222] on div "Wish List" at bounding box center [538, 221] width 32 height 13
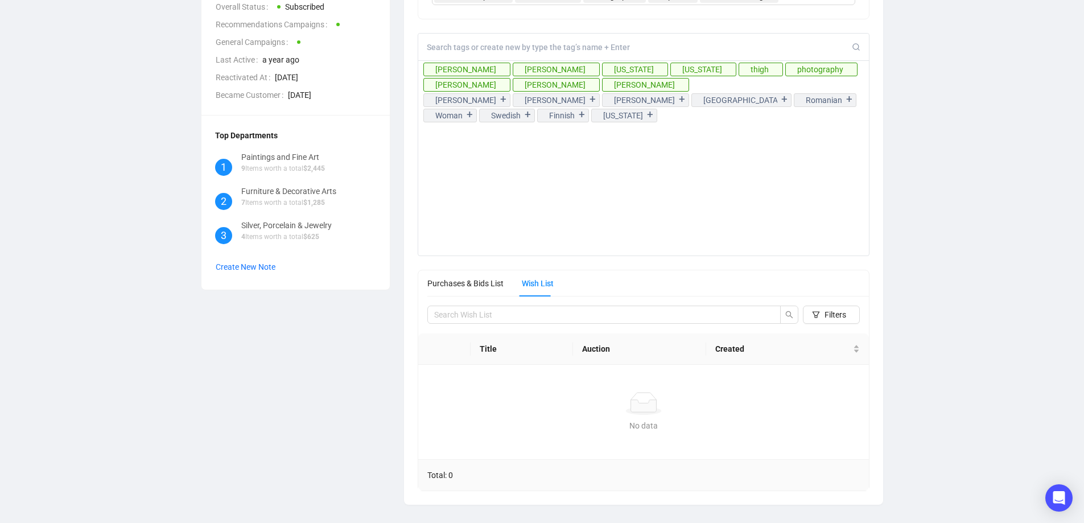
scroll to position [340, 0]
click at [463, 317] on input "search" at bounding box center [599, 314] width 331 height 13
click at [429, 100] on icon at bounding box center [428, 100] width 4 height 4
click at [921, 375] on div "CB +1 [PERSON_NAME] Recommendations Customer Info ID 57999 Email [EMAIL_ADDRESS…" at bounding box center [542, 109] width 1038 height 790
click at [499, 47] on input at bounding box center [639, 47] width 425 height 10
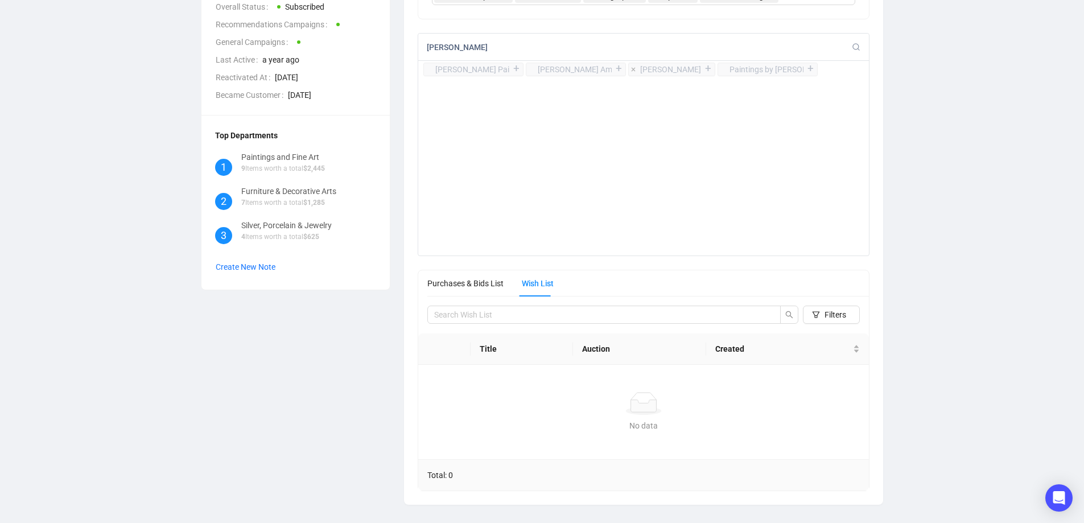
click at [679, 68] on div "[PERSON_NAME]" at bounding box center [670, 69] width 61 height 13
click at [674, 67] on div "[PERSON_NAME]" at bounding box center [670, 69] width 61 height 13
click at [856, 48] on icon at bounding box center [856, 47] width 9 height 9
drag, startPoint x: 477, startPoint y: 44, endPoint x: 407, endPoint y: 50, distance: 69.6
click at [407, 50] on div "Categories Total Sales Volume $2,445 Click to add Categories Modern Sculpture F…" at bounding box center [644, 125] width 480 height 758
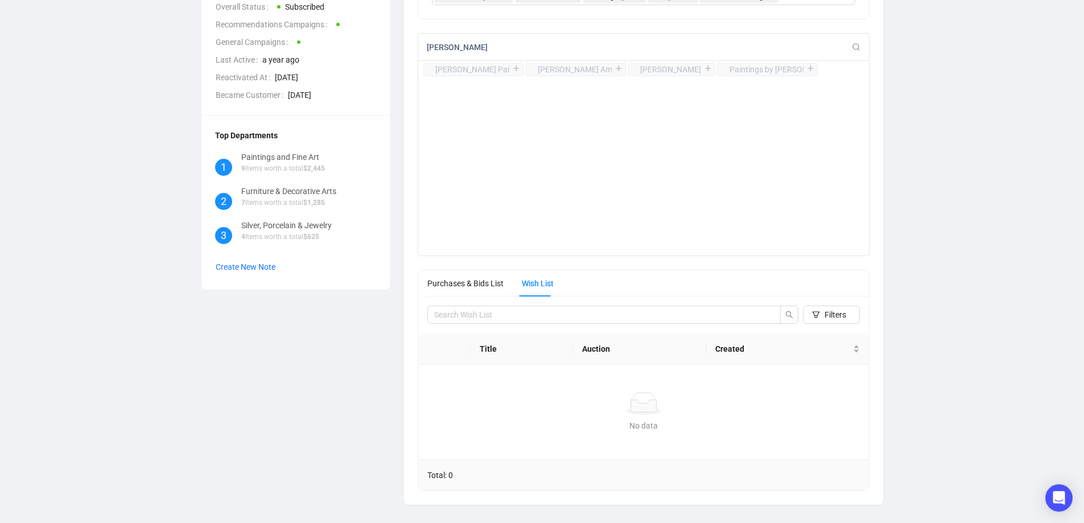
type input "[PERSON_NAME]"
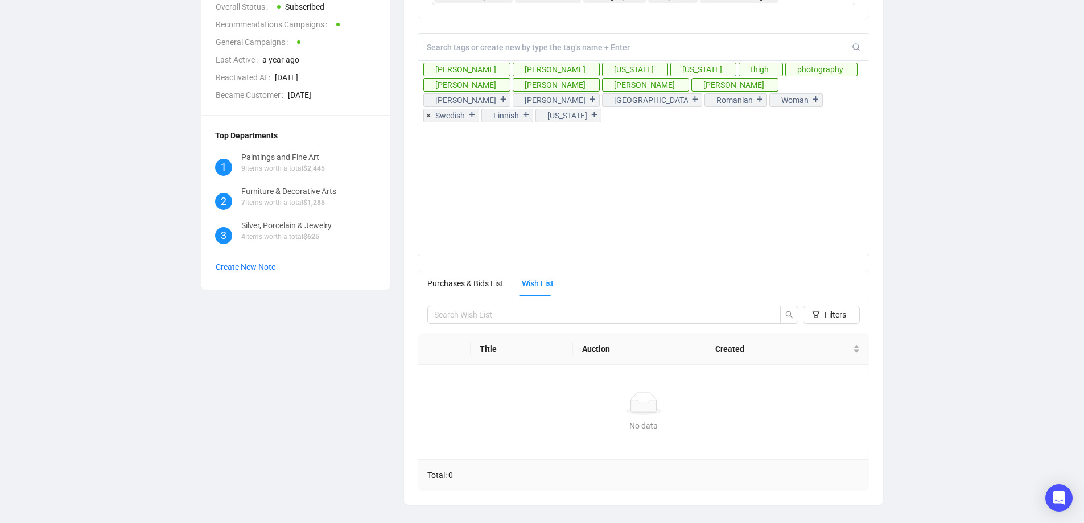
click at [427, 47] on input at bounding box center [639, 47] width 425 height 10
